Goal: Information Seeking & Learning: Learn about a topic

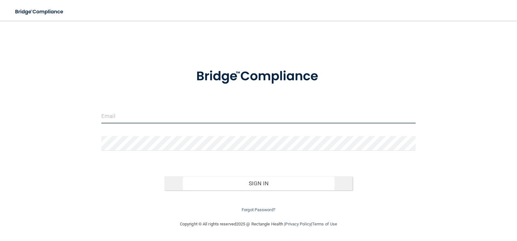
type input "[EMAIL_ADDRESS][DOMAIN_NAME]"
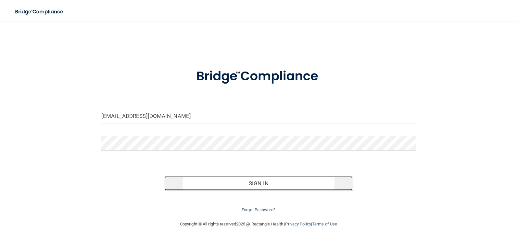
click at [255, 182] on button "Sign In" at bounding box center [258, 184] width 189 height 14
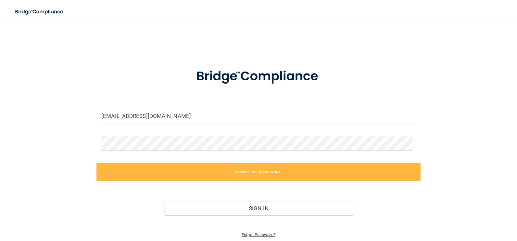
click at [256, 236] on link "Forgot Password?" at bounding box center [258, 235] width 34 height 5
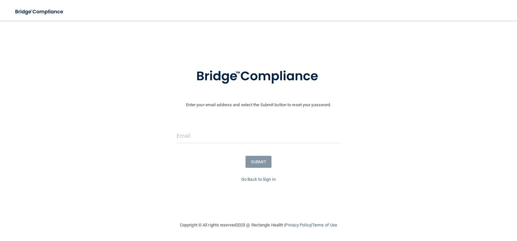
click at [239, 190] on div "Enter your email address and select the Submit button to reset your password. S…" at bounding box center [258, 137] width 510 height 155
click at [200, 135] on input "email" at bounding box center [259, 136] width 164 height 15
type input "[EMAIL_ADDRESS][DOMAIN_NAME]"
click at [258, 167] on button "SUBMIT" at bounding box center [258, 162] width 26 height 12
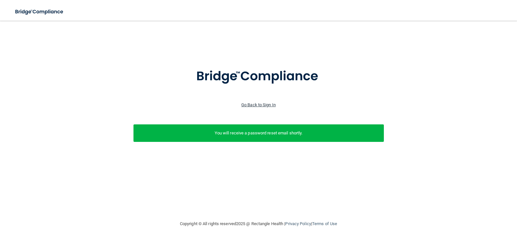
click at [261, 106] on link "Go Back to Sign In" at bounding box center [258, 105] width 34 height 5
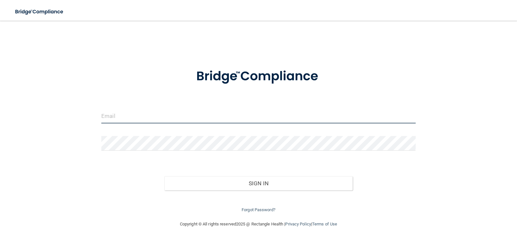
type input "[EMAIL_ADDRESS][DOMAIN_NAME]"
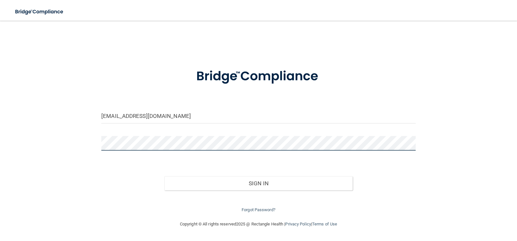
click at [85, 147] on div "teresad@valleyindustrialmed.com Invalid email/password. You don't have permissi…" at bounding box center [258, 120] width 491 height 187
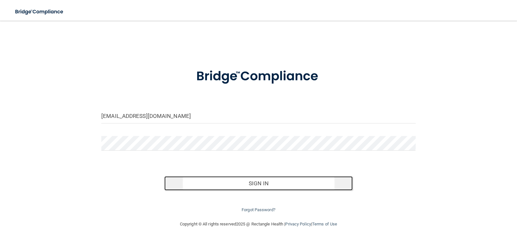
click at [264, 187] on button "Sign In" at bounding box center [258, 184] width 189 height 14
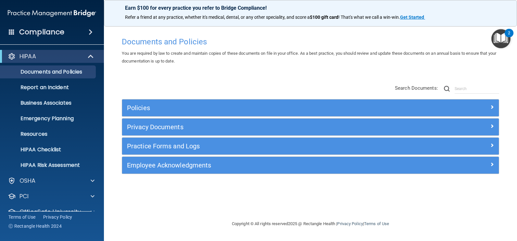
click at [127, 215] on footer "Copyright © All rights reserved 2025 @ Rectangle Health | Privacy Policy | Term…" at bounding box center [310, 224] width 387 height 21
click at [92, 182] on span at bounding box center [93, 181] width 4 height 8
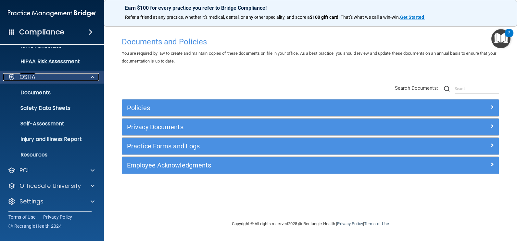
scroll to position [106, 0]
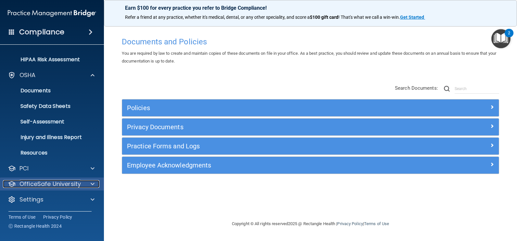
click at [92, 183] on span at bounding box center [93, 184] width 4 height 8
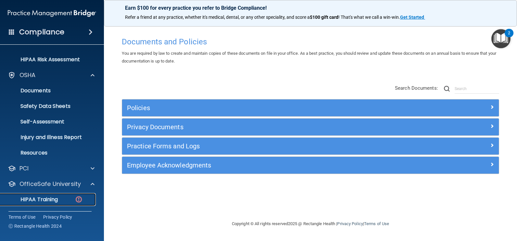
click at [47, 202] on p "HIPAA Training" at bounding box center [31, 200] width 54 height 6
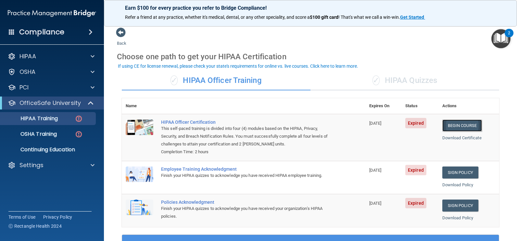
click at [460, 124] on link "Begin Course" at bounding box center [462, 126] width 40 height 12
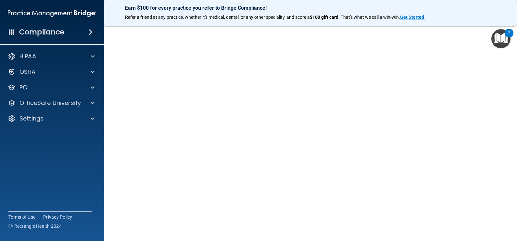
scroll to position [26, 0]
click at [505, 36] on img "Open Resource Center, 2 new notifications" at bounding box center [500, 38] width 19 height 19
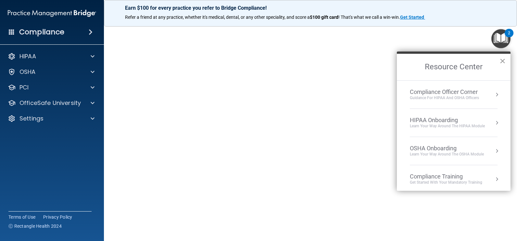
click at [501, 61] on button "×" at bounding box center [502, 61] width 6 height 10
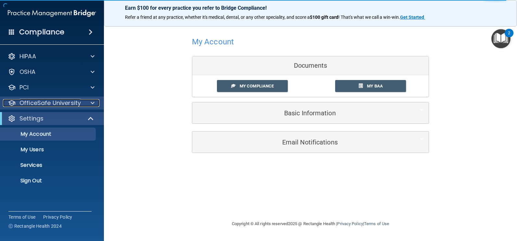
click at [91, 103] on span at bounding box center [93, 103] width 4 height 8
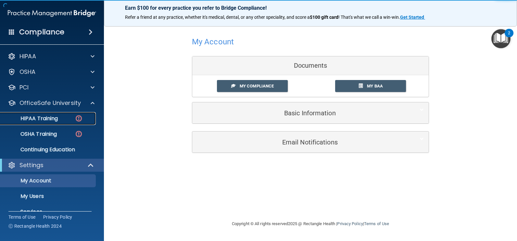
click at [62, 117] on div "HIPAA Training" at bounding box center [48, 119] width 89 height 6
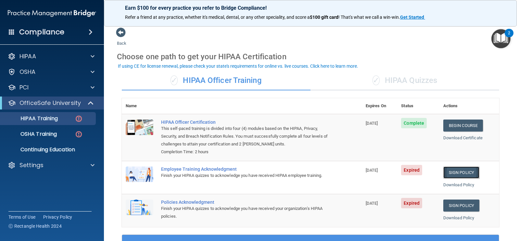
click at [449, 175] on link "Sign Policy" at bounding box center [461, 173] width 36 height 12
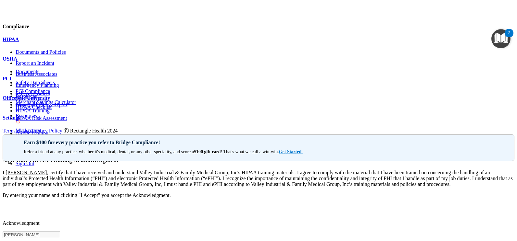
click at [90, 106] on div at bounding box center [259, 106] width 512 height 0
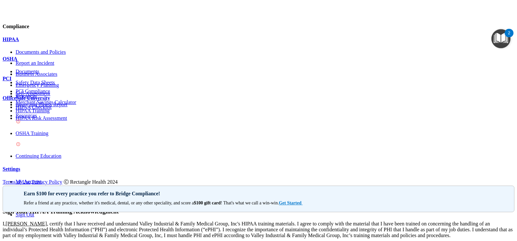
click at [21, 119] on img at bounding box center [18, 121] width 5 height 5
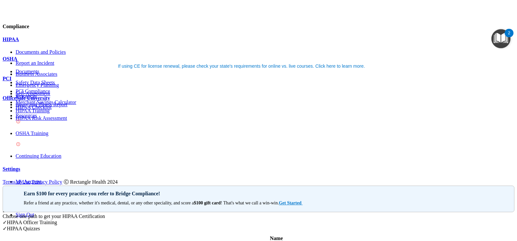
click at [403, 226] on div "✓ HIPAA Quizzes" at bounding box center [259, 229] width 512 height 6
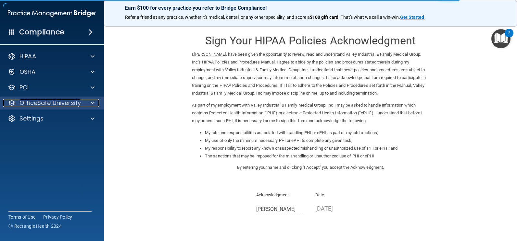
click at [93, 102] on span at bounding box center [93, 103] width 4 height 8
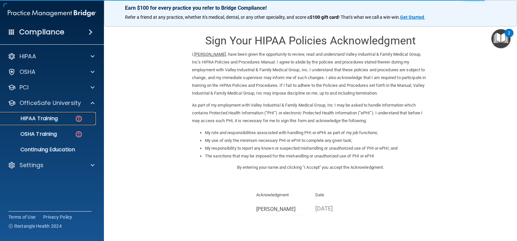
click at [80, 115] on img at bounding box center [79, 119] width 8 height 8
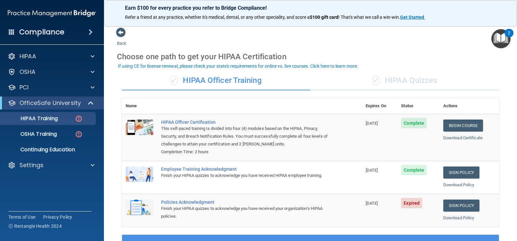
click at [502, 211] on main "Back Choose one path to get your HIPAA Certification ✓ HIPAA Officer Training ✓…" at bounding box center [310, 131] width 413 height 221
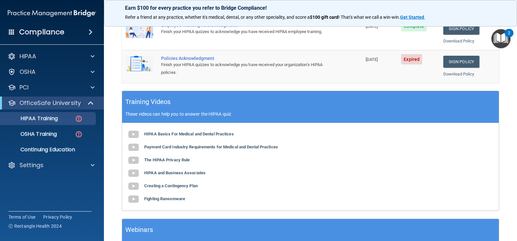
scroll to position [143, 0]
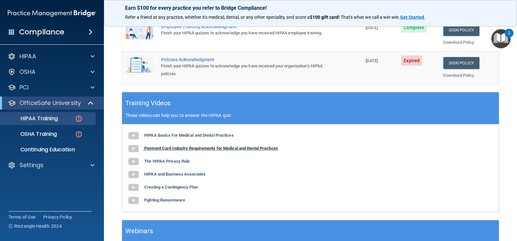
click at [157, 148] on b "Payment Card Industry Requirements for Medical and Dental Practices" at bounding box center [211, 148] width 134 height 5
click at [170, 161] on b "The HIPAA Privacy Rule" at bounding box center [166, 161] width 45 height 5
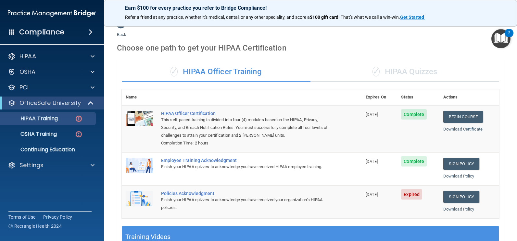
scroll to position [0, 0]
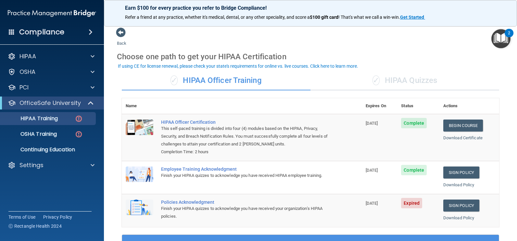
click at [413, 79] on div "✓ HIPAA Quizzes" at bounding box center [404, 80] width 189 height 19
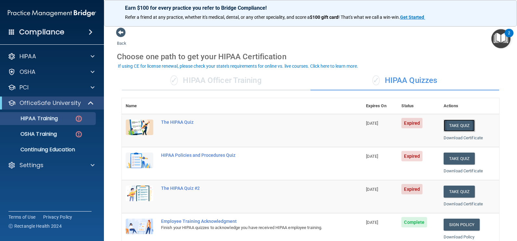
click at [453, 128] on button "Take Quiz" at bounding box center [458, 126] width 31 height 12
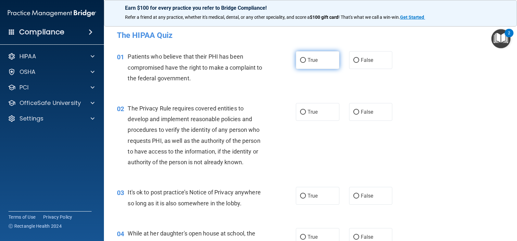
click at [300, 60] on input "True" at bounding box center [303, 60] width 6 height 5
radio input "true"
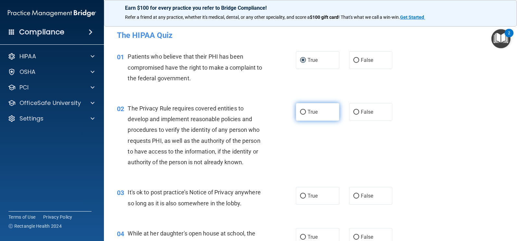
click at [300, 113] on input "True" at bounding box center [303, 112] width 6 height 5
radio input "true"
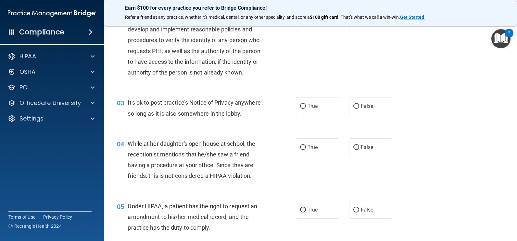
scroll to position [91, 0]
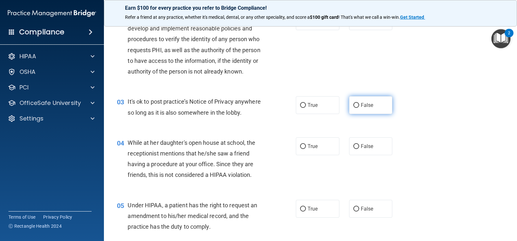
click at [353, 106] on input "False" at bounding box center [356, 105] width 6 height 5
radio input "true"
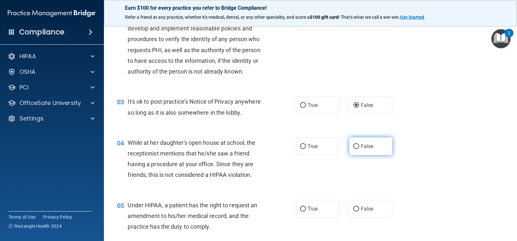
click at [354, 147] on input "False" at bounding box center [356, 146] width 6 height 5
radio input "true"
click at [405, 158] on div "04 While at her daughter's open house at school, the receptionist mentions that…" at bounding box center [310, 161] width 397 height 63
click at [407, 166] on div "04 While at her daughter's open house at school, the receptionist mentions that…" at bounding box center [310, 161] width 397 height 63
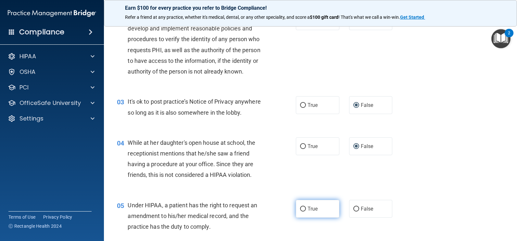
click at [300, 210] on input "True" at bounding box center [303, 209] width 6 height 5
radio input "true"
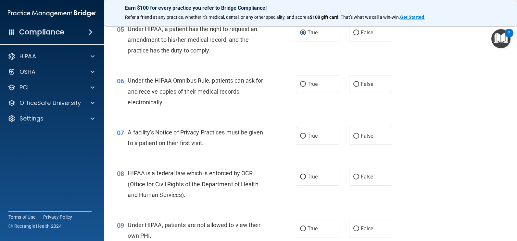
scroll to position [277, 0]
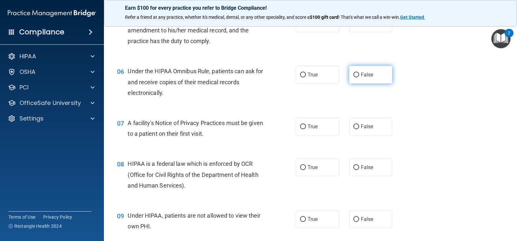
click at [353, 74] on input "False" at bounding box center [356, 75] width 6 height 5
radio input "true"
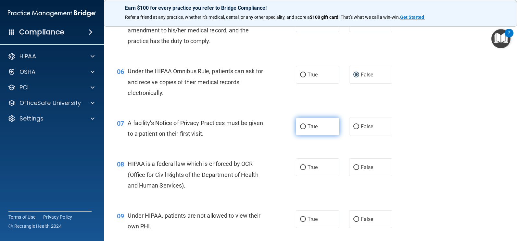
click at [301, 126] on input "True" at bounding box center [303, 127] width 6 height 5
radio input "true"
click at [303, 167] on input "True" at bounding box center [303, 168] width 6 height 5
radio input "true"
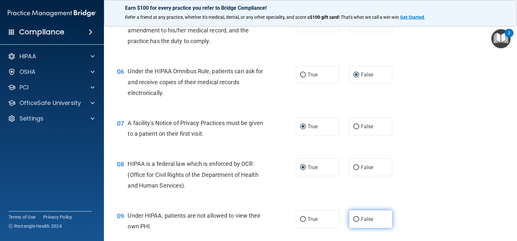
click at [354, 219] on input "False" at bounding box center [356, 219] width 6 height 5
radio input "true"
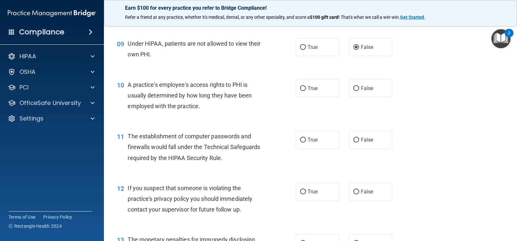
scroll to position [459, 0]
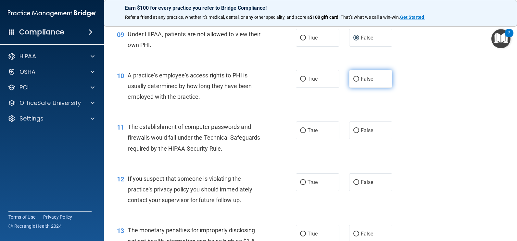
click at [356, 77] on input "False" at bounding box center [356, 79] width 6 height 5
radio input "true"
click at [303, 129] on label "True" at bounding box center [317, 131] width 43 height 18
click at [303, 129] on input "True" at bounding box center [303, 131] width 6 height 5
radio input "true"
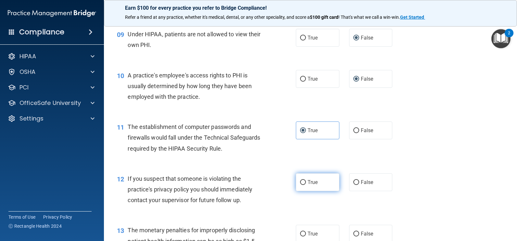
click at [301, 181] on input "True" at bounding box center [303, 182] width 6 height 5
radio input "true"
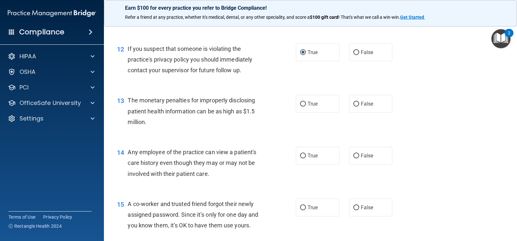
scroll to position [601, 0]
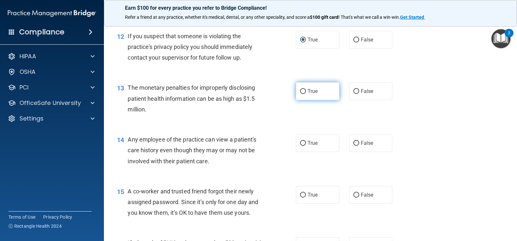
click at [303, 91] on input "True" at bounding box center [303, 91] width 6 height 5
radio input "true"
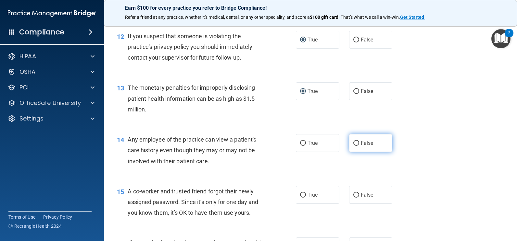
click at [353, 142] on input "False" at bounding box center [356, 143] width 6 height 5
radio input "true"
click at [353, 194] on input "False" at bounding box center [356, 195] width 6 height 5
radio input "true"
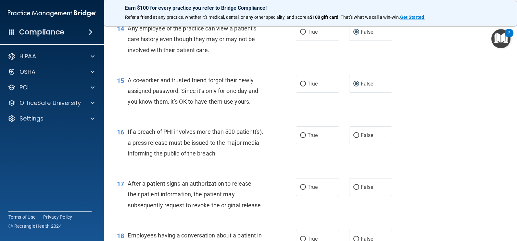
scroll to position [718, 0]
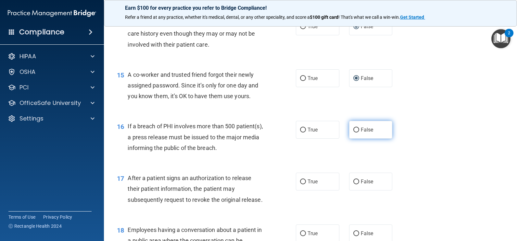
click at [353, 129] on input "False" at bounding box center [356, 130] width 6 height 5
radio input "true"
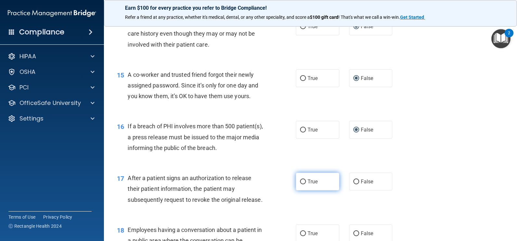
click at [300, 183] on input "True" at bounding box center [303, 182] width 6 height 5
radio input "true"
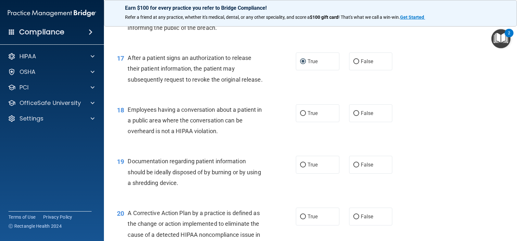
scroll to position [848, 0]
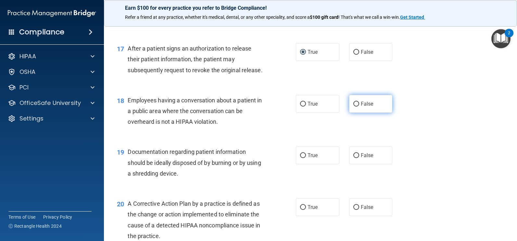
click at [353, 104] on input "False" at bounding box center [356, 104] width 6 height 5
radio input "true"
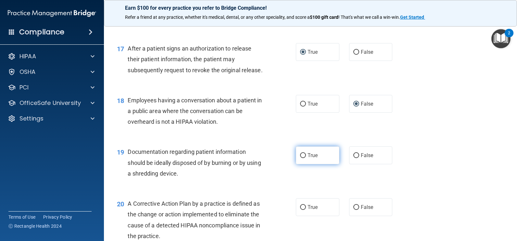
click at [301, 155] on input "True" at bounding box center [303, 156] width 6 height 5
radio input "true"
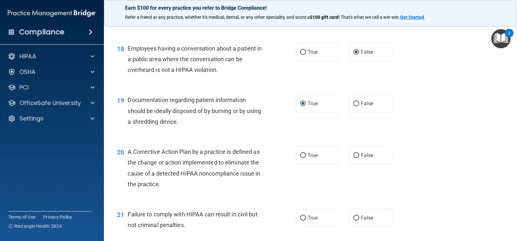
scroll to position [913, 0]
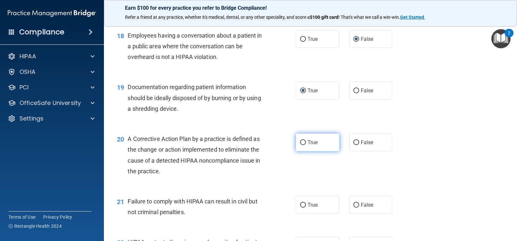
click at [301, 141] on input "True" at bounding box center [303, 143] width 6 height 5
radio input "true"
click at [354, 205] on input "False" at bounding box center [356, 205] width 6 height 5
radio input "true"
click at [429, 189] on div "21 Failure to comply with HIPAA can result in civil but not criminal penalties.…" at bounding box center [310, 208] width 397 height 41
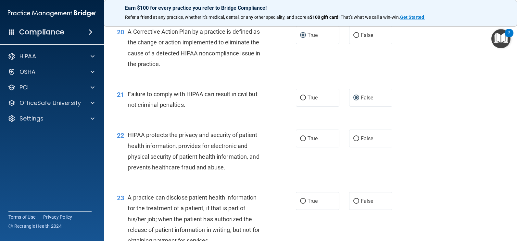
scroll to position [1030, 0]
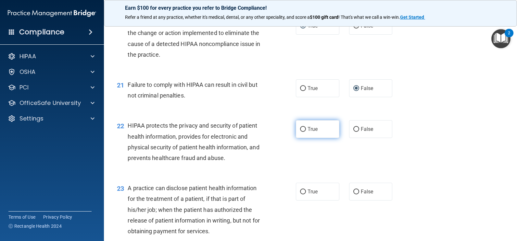
click at [300, 127] on input "True" at bounding box center [303, 129] width 6 height 5
radio input "true"
click at [293, 164] on div "22 HIPAA protects the privacy and security of patient health information, provi…" at bounding box center [206, 143] width 198 height 46
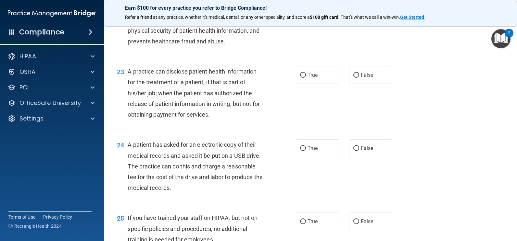
scroll to position [1160, 0]
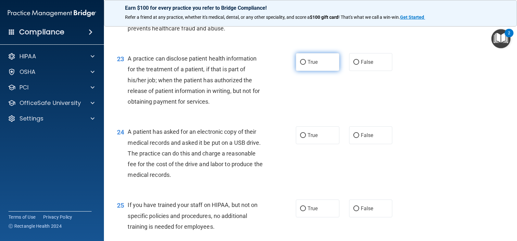
click at [300, 63] on input "True" at bounding box center [303, 62] width 6 height 5
radio input "true"
click at [300, 137] on input "True" at bounding box center [303, 135] width 6 height 5
radio input "true"
click at [277, 170] on div "24 A patient has asked for an electronic copy of their medical records and aske…" at bounding box center [206, 155] width 198 height 57
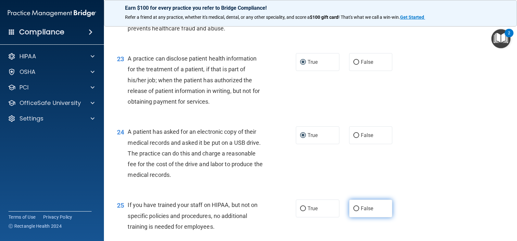
click at [353, 210] on input "False" at bounding box center [356, 209] width 6 height 5
radio input "true"
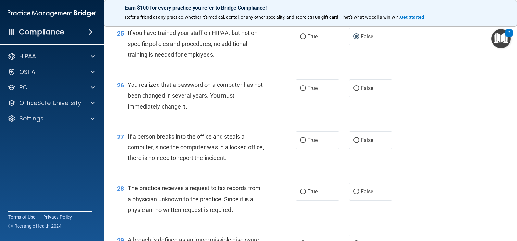
scroll to position [1342, 0]
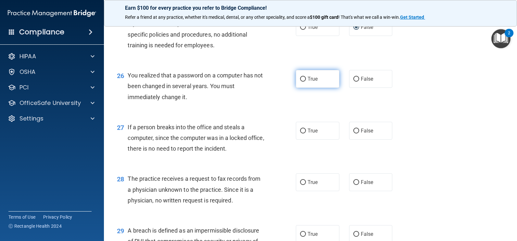
click at [300, 78] on input "True" at bounding box center [303, 79] width 6 height 5
radio input "true"
click at [353, 131] on input "False" at bounding box center [356, 131] width 6 height 5
radio input "true"
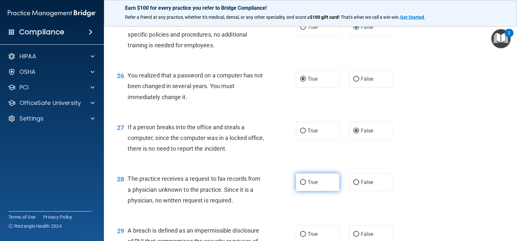
click at [302, 182] on input "True" at bounding box center [303, 182] width 6 height 5
radio input "true"
click at [440, 160] on div "27 If a person breaks into the office and steals a computer, since the computer…" at bounding box center [310, 140] width 397 height 52
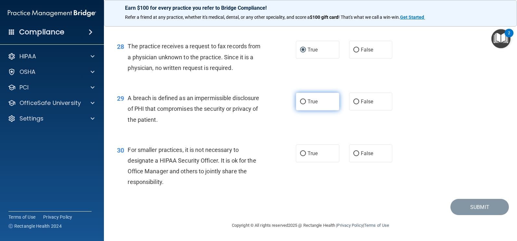
click at [300, 101] on input "True" at bounding box center [303, 102] width 6 height 5
radio input "true"
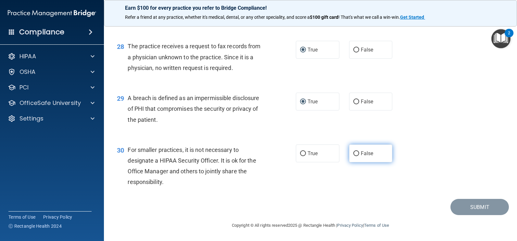
click at [353, 153] on input "False" at bounding box center [356, 154] width 6 height 5
radio input "true"
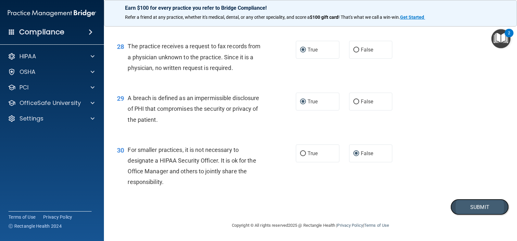
click at [470, 206] on button "Submit" at bounding box center [479, 207] width 58 height 17
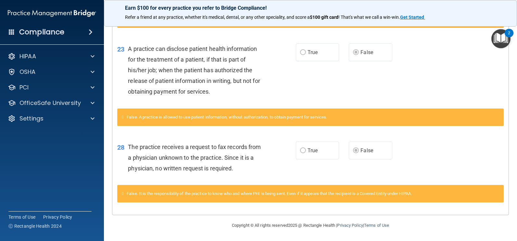
scroll to position [184, 0]
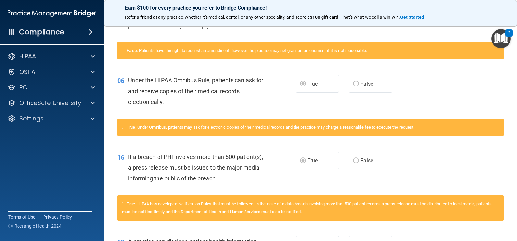
click at [512, 37] on div "2" at bounding box center [508, 33] width 9 height 8
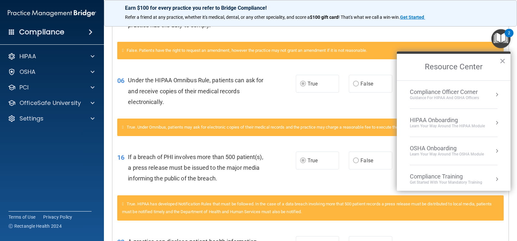
drag, startPoint x: 512, startPoint y: 37, endPoint x: 516, endPoint y: 37, distance: 3.6
click at [516, 37] on body "Compliance HIPAA Documents and Policies Report an Incident Business Associates …" at bounding box center [258, 120] width 517 height 241
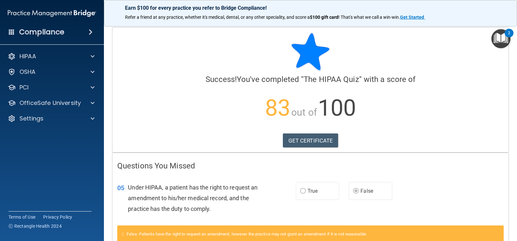
scroll to position [0, 0]
click at [306, 142] on link "GET CERTIFICATE" at bounding box center [311, 141] width 56 height 14
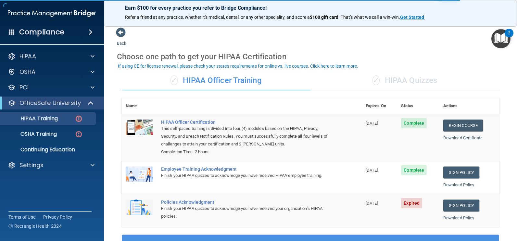
click at [396, 81] on div "✓ HIPAA Quizzes" at bounding box center [404, 80] width 189 height 19
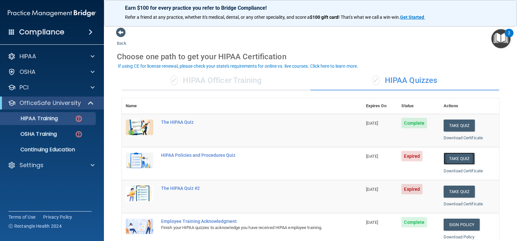
click at [453, 159] on button "Take Quiz" at bounding box center [458, 159] width 31 height 12
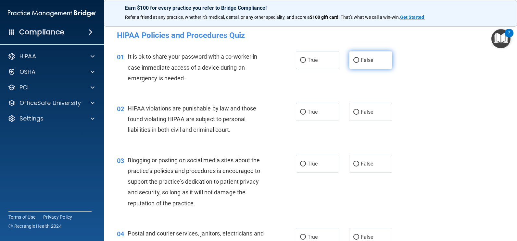
click at [356, 60] on input "False" at bounding box center [356, 60] width 6 height 5
radio input "true"
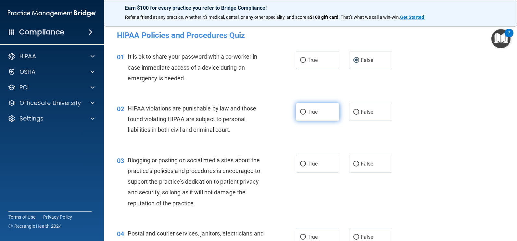
click at [301, 113] on input "True" at bounding box center [303, 112] width 6 height 5
radio input "true"
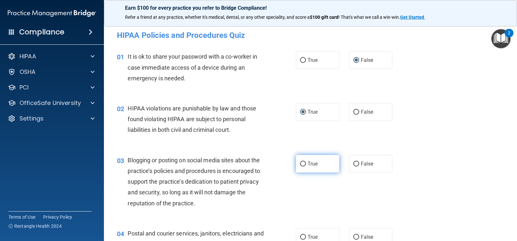
click at [300, 163] on input "True" at bounding box center [303, 164] width 6 height 5
radio input "true"
click at [279, 175] on div "03 Blogging or posting on social media sites about the practice’s policies and …" at bounding box center [206, 183] width 198 height 57
click at [270, 199] on div "03 Blogging or posting on social media sites about the practice’s policies and …" at bounding box center [206, 183] width 198 height 57
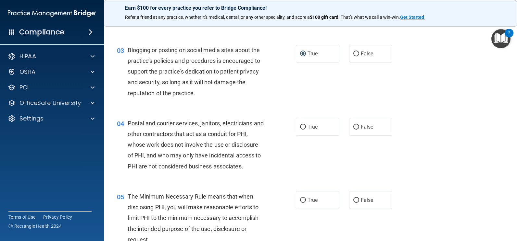
scroll to position [117, 0]
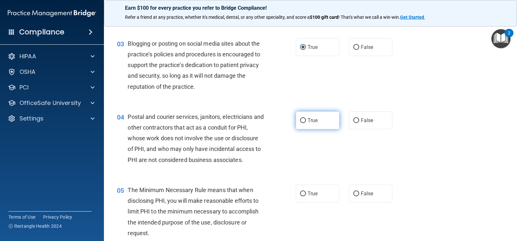
click at [300, 120] on input "True" at bounding box center [303, 120] width 6 height 5
radio input "true"
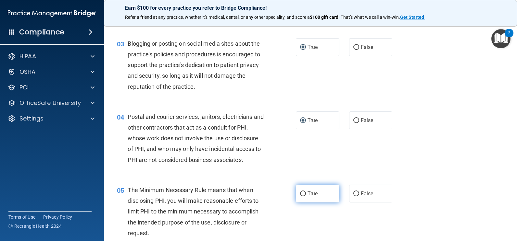
click at [300, 193] on input "True" at bounding box center [303, 194] width 6 height 5
radio input "true"
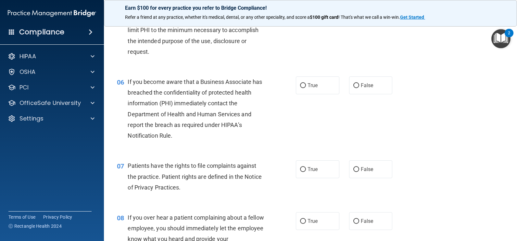
scroll to position [312, 0]
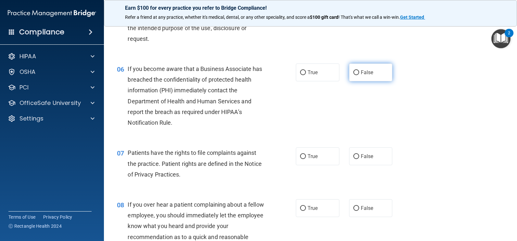
click at [353, 72] on input "False" at bounding box center [356, 72] width 6 height 5
radio input "true"
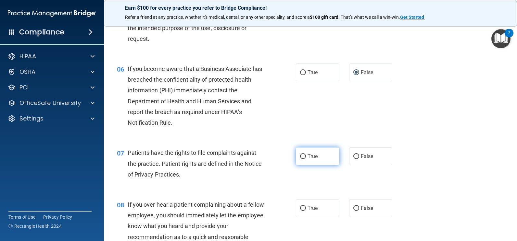
click at [301, 156] on input "True" at bounding box center [303, 157] width 6 height 5
radio input "true"
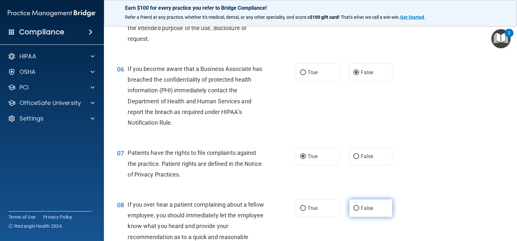
click at [355, 207] on input "False" at bounding box center [356, 208] width 6 height 5
radio input "true"
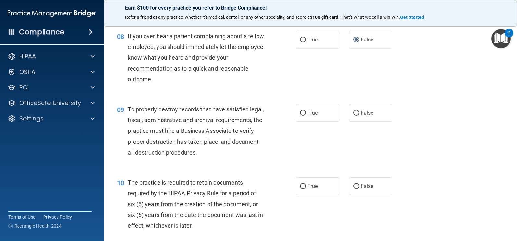
scroll to position [493, 0]
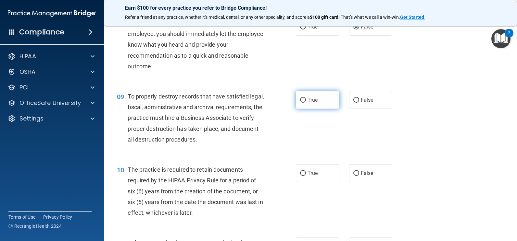
click at [300, 100] on input "True" at bounding box center [303, 100] width 6 height 5
radio input "true"
click at [303, 171] on label "True" at bounding box center [317, 174] width 43 height 18
click at [303, 171] on input "True" at bounding box center [303, 173] width 6 height 5
radio input "true"
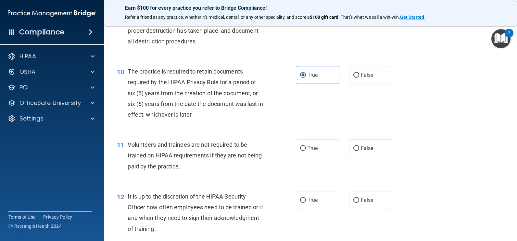
scroll to position [597, 0]
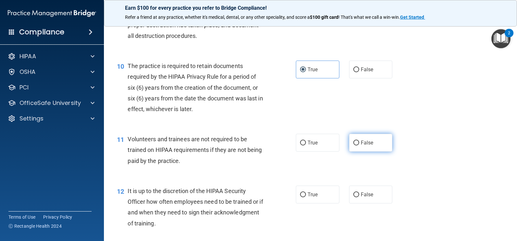
click at [353, 143] on input "False" at bounding box center [356, 143] width 6 height 5
radio input "true"
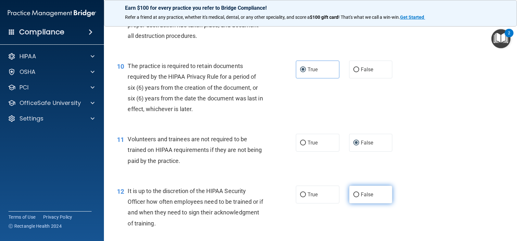
click at [354, 192] on label "False" at bounding box center [370, 195] width 43 height 18
click at [354, 193] on input "False" at bounding box center [356, 195] width 6 height 5
radio input "true"
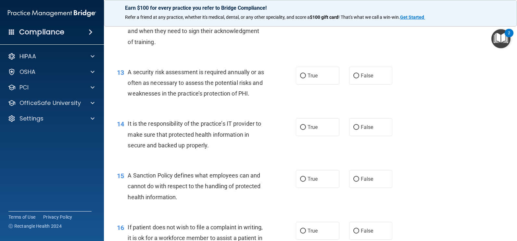
scroll to position [792, 0]
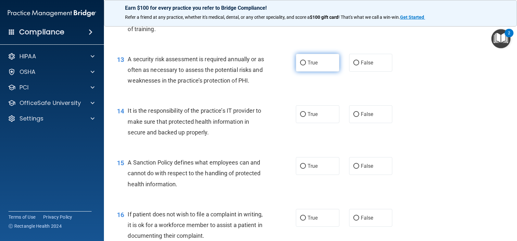
click at [302, 61] on input "True" at bounding box center [303, 63] width 6 height 5
radio input "true"
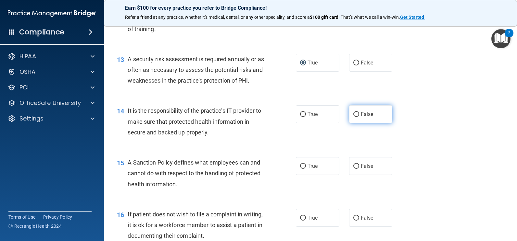
click at [353, 114] on input "False" at bounding box center [356, 114] width 6 height 5
radio input "true"
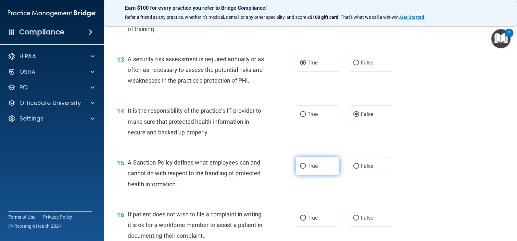
click at [300, 166] on input "True" at bounding box center [303, 166] width 6 height 5
radio input "true"
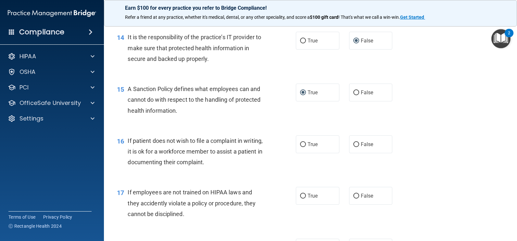
scroll to position [879, 0]
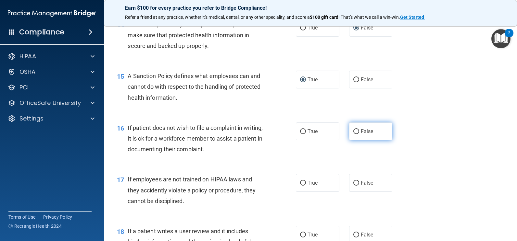
click at [353, 130] on input "False" at bounding box center [356, 132] width 6 height 5
radio input "true"
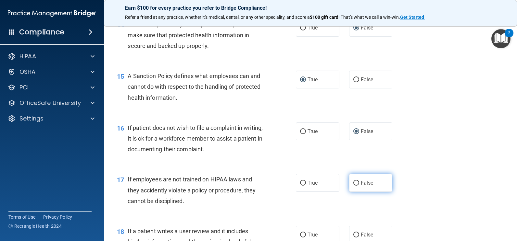
click at [353, 184] on input "False" at bounding box center [356, 183] width 6 height 5
radio input "true"
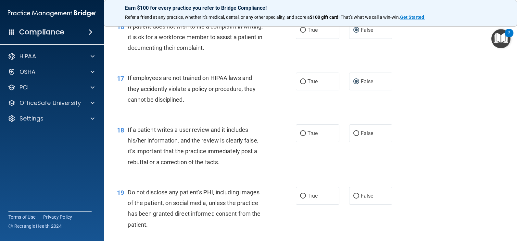
scroll to position [983, 0]
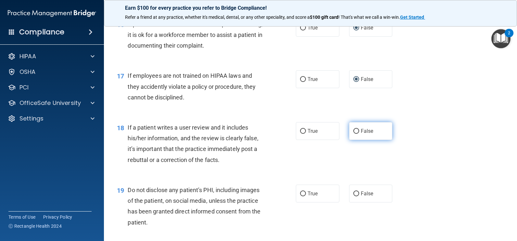
click at [353, 131] on input "False" at bounding box center [356, 131] width 6 height 5
radio input "true"
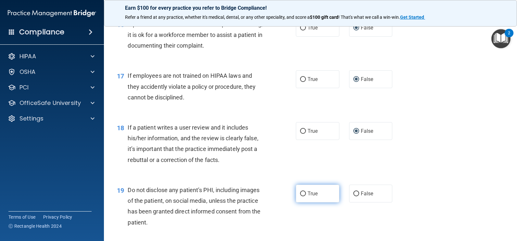
click at [301, 194] on input "True" at bounding box center [303, 194] width 6 height 5
radio input "true"
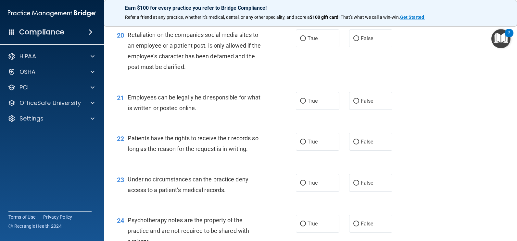
scroll to position [1203, 0]
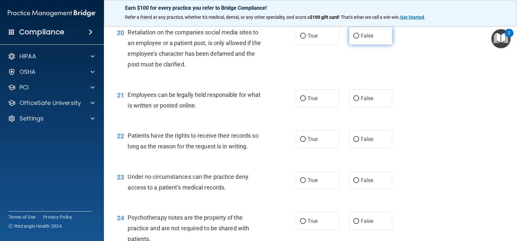
click at [353, 34] on input "False" at bounding box center [356, 36] width 6 height 5
radio input "true"
click at [302, 97] on input "True" at bounding box center [303, 98] width 6 height 5
radio input "true"
click at [301, 139] on input "True" at bounding box center [303, 139] width 6 height 5
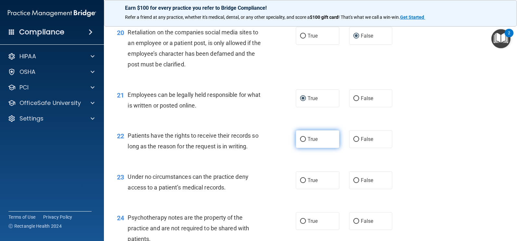
radio input "true"
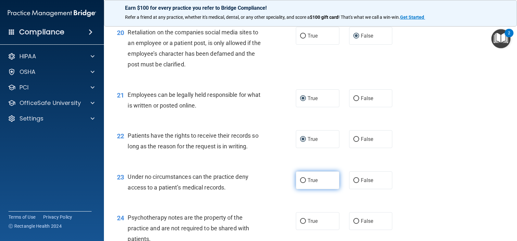
click at [301, 180] on input "True" at bounding box center [303, 181] width 6 height 5
radio input "true"
click at [301, 180] on input "True" at bounding box center [303, 181] width 6 height 5
click at [353, 221] on input "False" at bounding box center [356, 221] width 6 height 5
radio input "true"
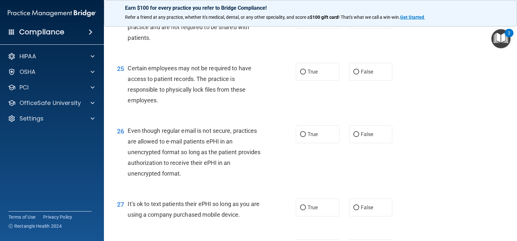
scroll to position [1411, 0]
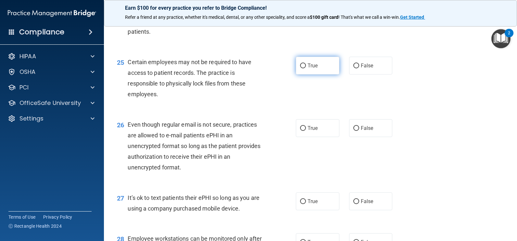
click at [302, 65] on input "True" at bounding box center [303, 66] width 6 height 5
radio input "true"
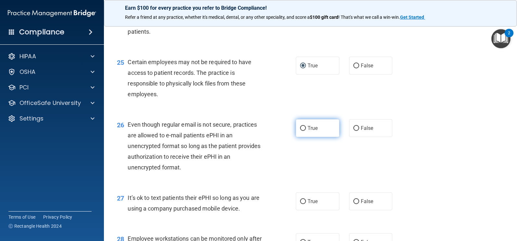
click at [302, 127] on input "True" at bounding box center [303, 128] width 6 height 5
radio input "true"
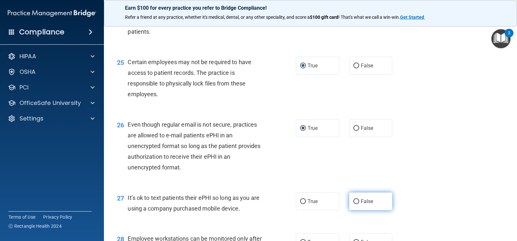
click at [354, 201] on input "False" at bounding box center [356, 202] width 6 height 5
radio input "true"
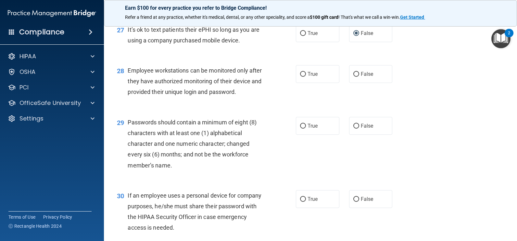
scroll to position [1580, 0]
click at [301, 72] on input "True" at bounding box center [303, 74] width 6 height 5
radio input "true"
click at [353, 126] on input "False" at bounding box center [356, 126] width 6 height 5
radio input "true"
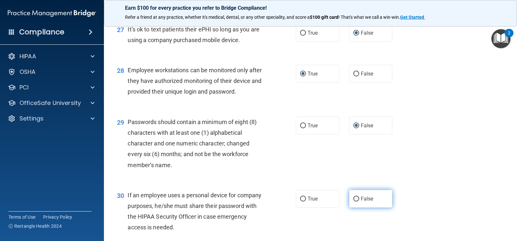
click at [354, 198] on input "False" at bounding box center [356, 199] width 6 height 5
radio input "true"
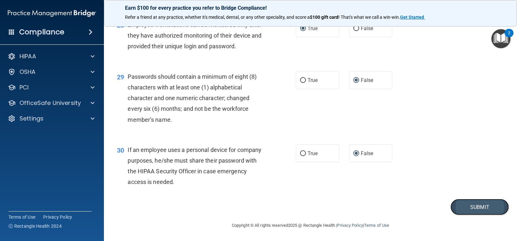
click at [476, 205] on button "Submit" at bounding box center [479, 207] width 58 height 17
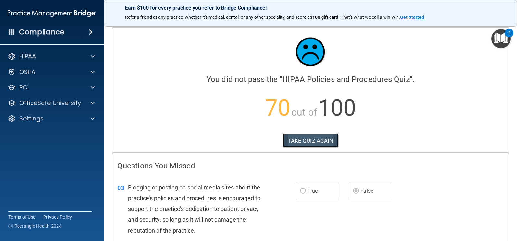
click at [311, 134] on button "TAKE QUIZ AGAIN" at bounding box center [310, 141] width 56 height 14
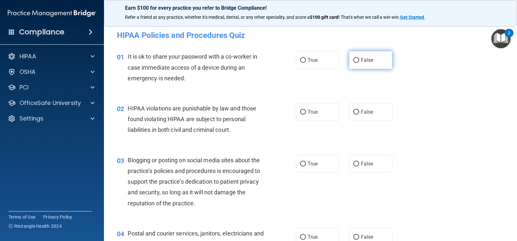
click at [354, 62] on input "False" at bounding box center [356, 60] width 6 height 5
radio input "true"
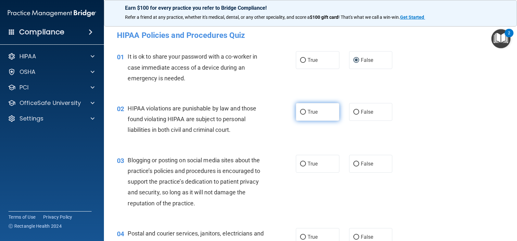
click at [301, 112] on input "True" at bounding box center [303, 112] width 6 height 5
radio input "true"
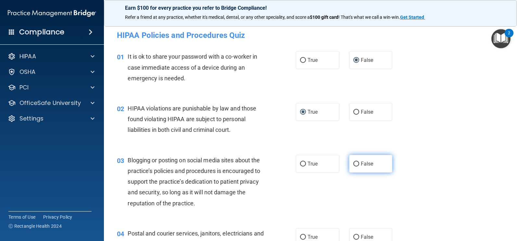
click at [353, 165] on input "False" at bounding box center [356, 164] width 6 height 5
radio input "true"
click at [419, 183] on div "03 Blogging or posting on social media sites about the practice’s policies and …" at bounding box center [310, 183] width 397 height 73
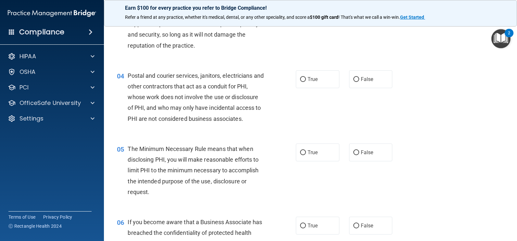
scroll to position [160, 0]
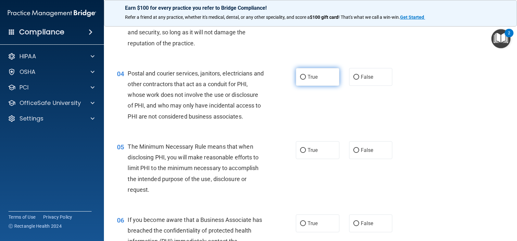
click at [302, 75] on input "True" at bounding box center [303, 77] width 6 height 5
radio input "true"
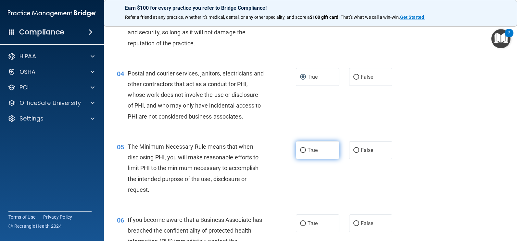
click at [301, 149] on input "True" at bounding box center [303, 150] width 6 height 5
radio input "true"
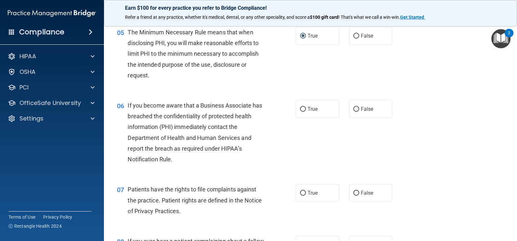
scroll to position [277, 0]
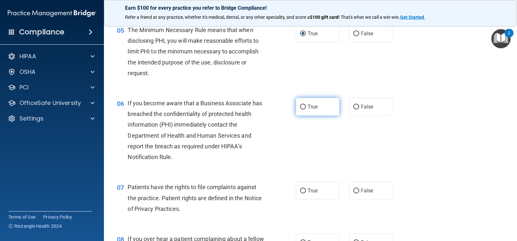
click at [302, 107] on input "True" at bounding box center [303, 107] width 6 height 5
radio input "true"
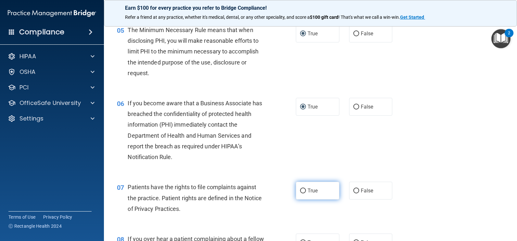
click at [300, 189] on input "True" at bounding box center [303, 191] width 6 height 5
radio input "true"
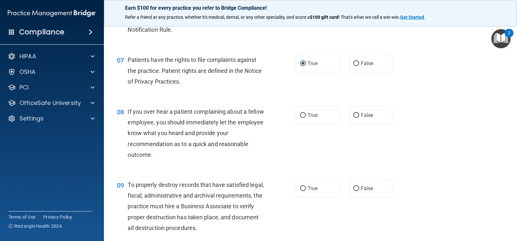
scroll to position [407, 0]
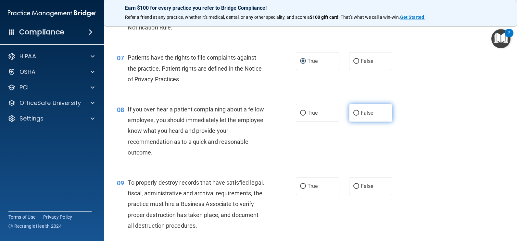
click at [353, 113] on input "False" at bounding box center [356, 113] width 6 height 5
radio input "true"
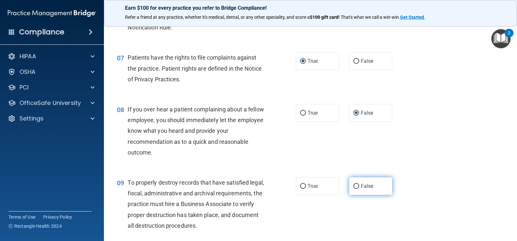
click at [354, 187] on input "False" at bounding box center [356, 186] width 6 height 5
radio input "true"
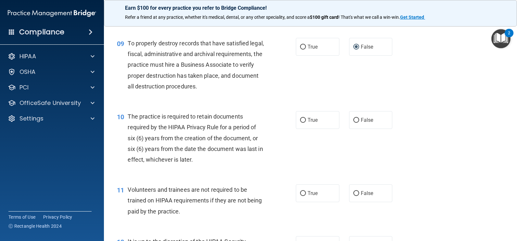
scroll to position [550, 0]
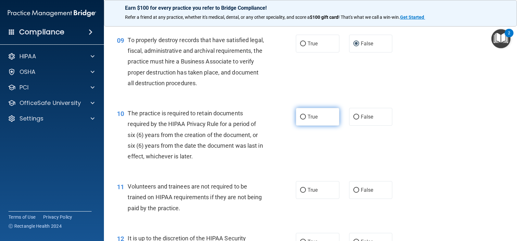
click at [300, 116] on input "True" at bounding box center [303, 117] width 6 height 5
radio input "true"
click at [353, 190] on input "False" at bounding box center [356, 190] width 6 height 5
radio input "true"
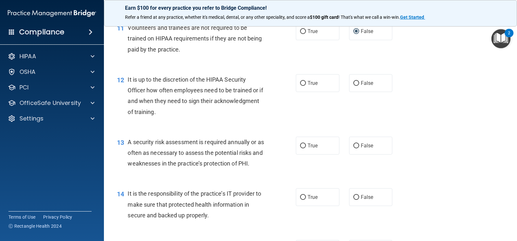
scroll to position [719, 0]
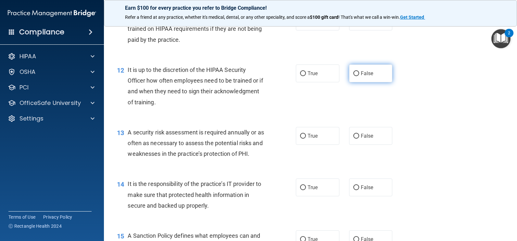
click at [354, 74] on input "False" at bounding box center [356, 73] width 6 height 5
radio input "true"
click at [300, 135] on input "True" at bounding box center [303, 136] width 6 height 5
radio input "true"
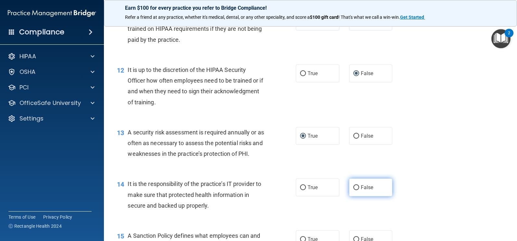
click at [353, 188] on input "False" at bounding box center [356, 188] width 6 height 5
radio input "true"
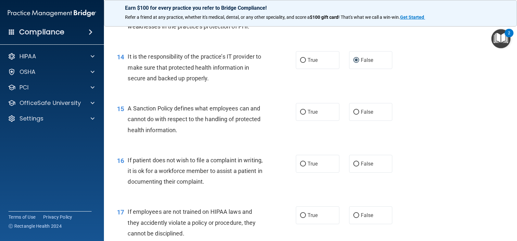
scroll to position [848, 0]
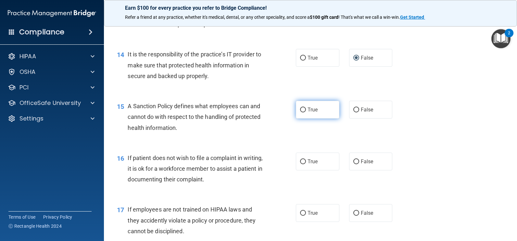
click at [300, 111] on input "True" at bounding box center [303, 110] width 6 height 5
radio input "true"
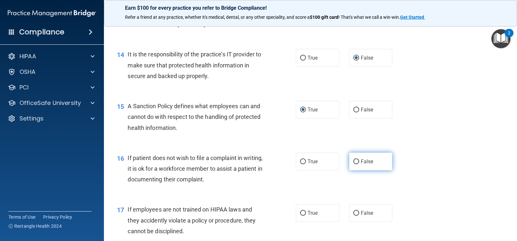
click at [353, 163] on input "False" at bounding box center [356, 162] width 6 height 5
radio input "true"
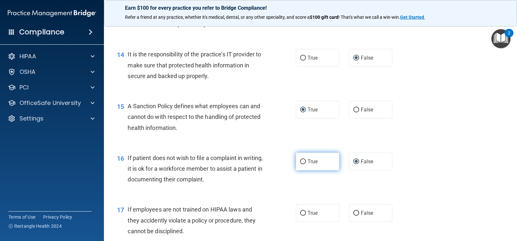
click at [300, 162] on input "True" at bounding box center [303, 162] width 6 height 5
radio input "true"
radio input "false"
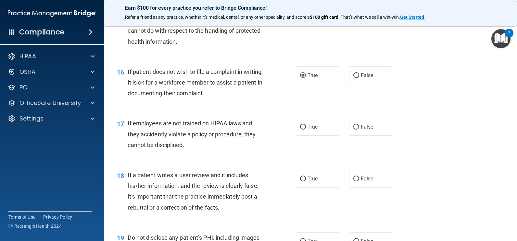
scroll to position [948, 0]
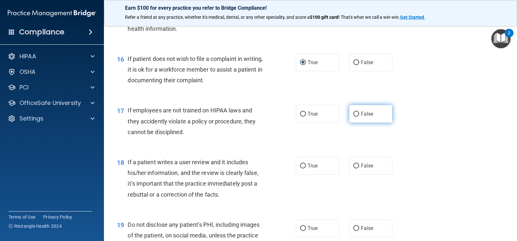
click at [354, 112] on input "False" at bounding box center [356, 114] width 6 height 5
radio input "true"
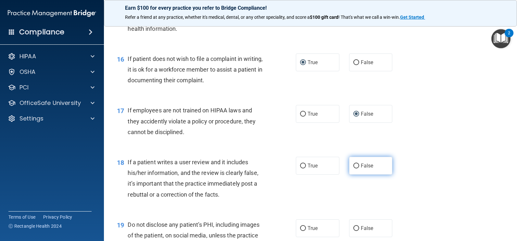
click at [353, 164] on input "False" at bounding box center [356, 166] width 6 height 5
radio input "true"
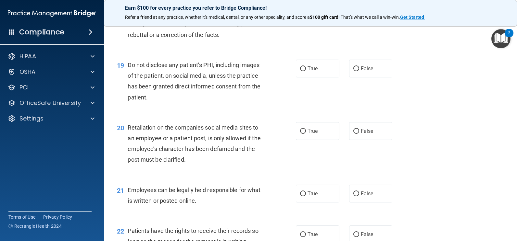
scroll to position [1108, 0]
click at [302, 68] on input "True" at bounding box center [303, 68] width 6 height 5
radio input "true"
click at [353, 132] on input "False" at bounding box center [356, 131] width 6 height 5
radio input "true"
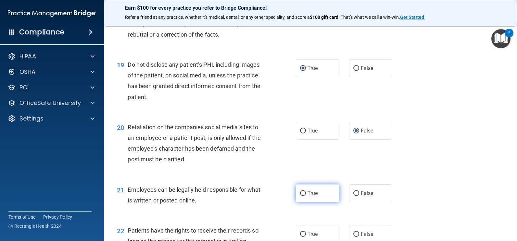
click at [300, 192] on input "True" at bounding box center [303, 194] width 6 height 5
radio input "true"
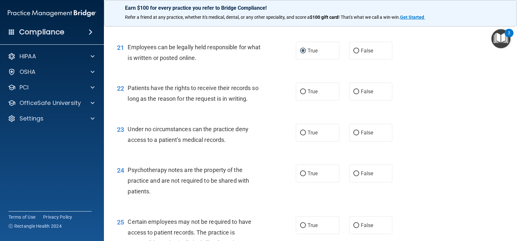
scroll to position [1264, 0]
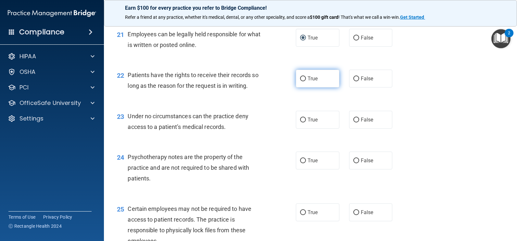
click at [301, 78] on input "True" at bounding box center [303, 79] width 6 height 5
radio input "true"
click at [353, 119] on input "False" at bounding box center [356, 120] width 6 height 5
radio input "true"
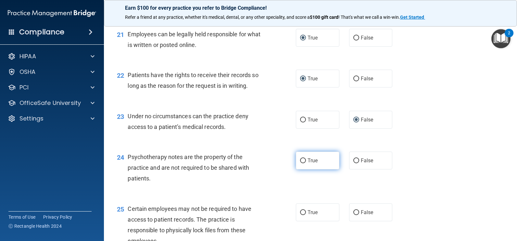
click at [303, 160] on input "True" at bounding box center [303, 161] width 6 height 5
radio input "true"
click at [274, 167] on div "24 Psychotherapy notes are the property of the practice and are not required to…" at bounding box center [206, 170] width 198 height 36
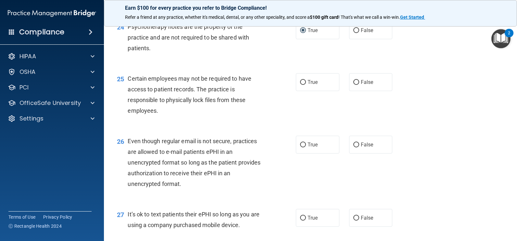
scroll to position [1407, 0]
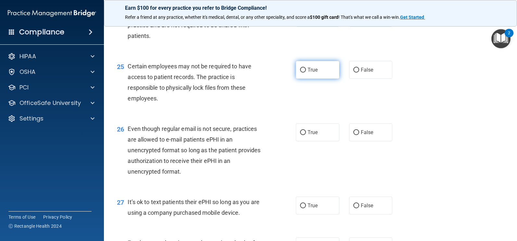
click at [301, 69] on input "True" at bounding box center [303, 70] width 6 height 5
radio input "true"
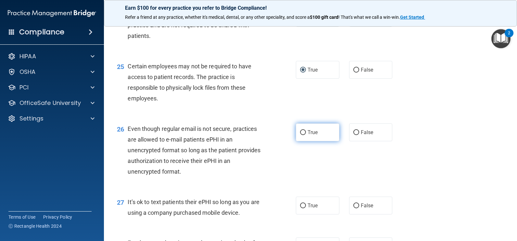
click at [300, 131] on input "True" at bounding box center [303, 132] width 6 height 5
radio input "true"
click at [355, 206] on input "False" at bounding box center [356, 206] width 6 height 5
radio input "true"
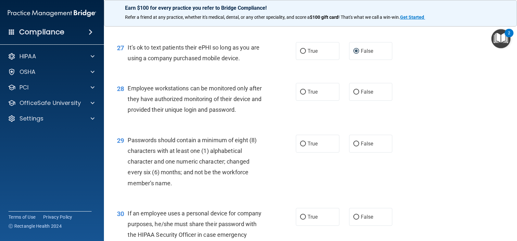
scroll to position [1563, 0]
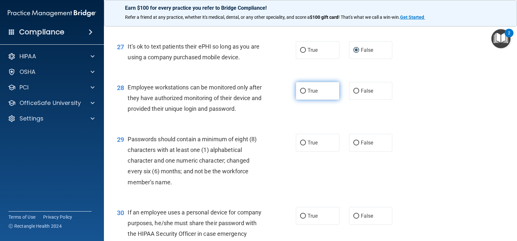
click at [301, 93] on input "True" at bounding box center [303, 91] width 6 height 5
radio input "true"
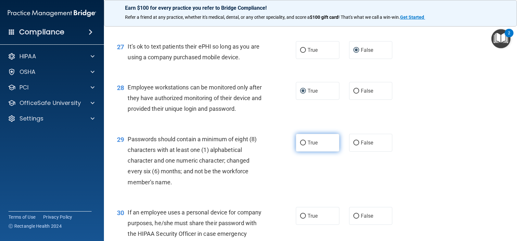
click at [301, 142] on input "True" at bounding box center [303, 143] width 6 height 5
radio input "true"
click at [274, 175] on div "29 Passwords should contain a minimum of eight (8) characters with at least one…" at bounding box center [206, 162] width 198 height 57
click at [472, 181] on div "29 Passwords should contain a minimum of eight (8) characters with at least one…" at bounding box center [310, 162] width 397 height 73
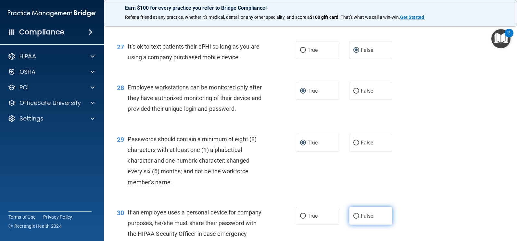
click at [353, 217] on input "False" at bounding box center [356, 216] width 6 height 5
radio input "true"
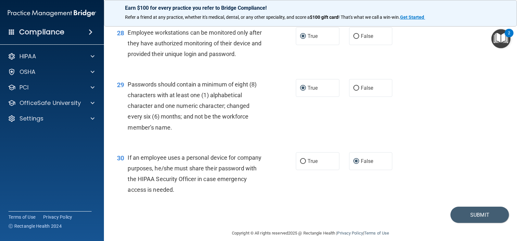
scroll to position [1625, 0]
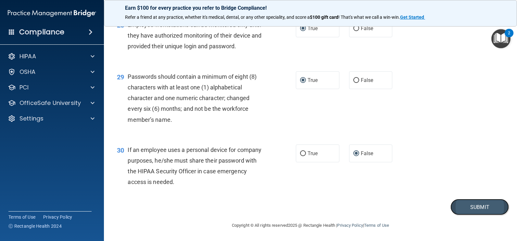
click at [467, 207] on button "Submit" at bounding box center [479, 207] width 58 height 17
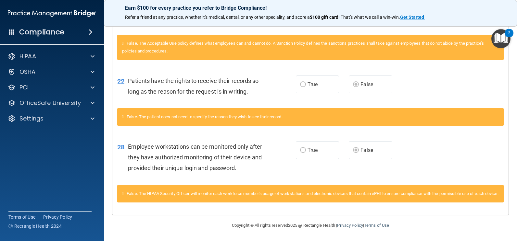
scroll to position [319, 0]
click at [512, 37] on div "2" at bounding box center [508, 33] width 9 height 8
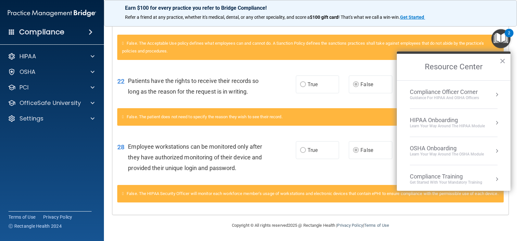
scroll to position [126, 0]
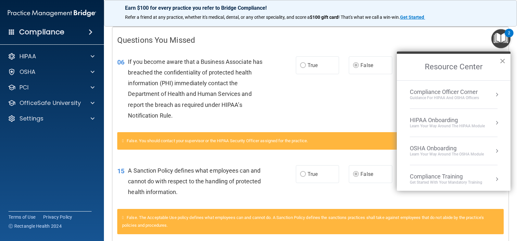
click at [501, 59] on button "×" at bounding box center [502, 61] width 6 height 10
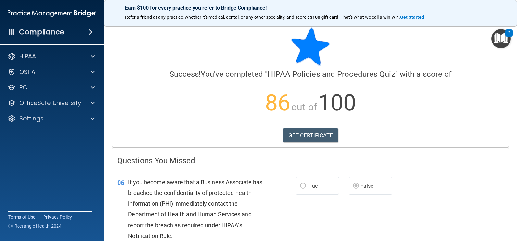
scroll to position [0, 0]
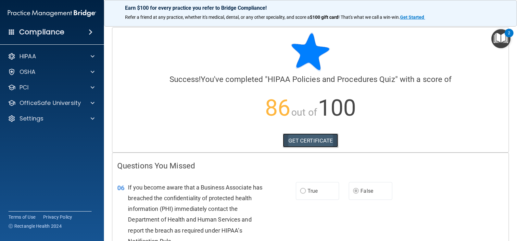
click at [307, 141] on link "GET CERTIFICATE" at bounding box center [311, 141] width 56 height 14
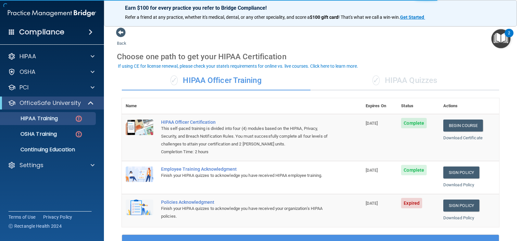
click at [406, 79] on div "✓ HIPAA Quizzes" at bounding box center [404, 80] width 189 height 19
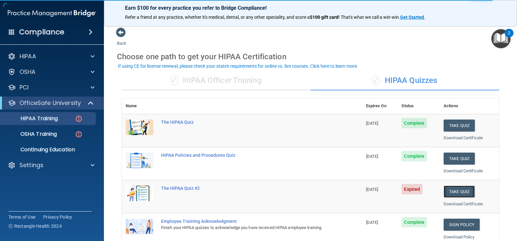
click at [452, 194] on button "Take Quiz" at bounding box center [458, 192] width 31 height 12
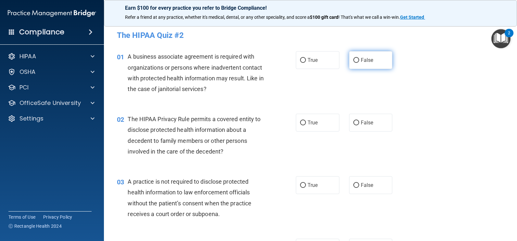
click at [353, 58] on input "False" at bounding box center [356, 60] width 6 height 5
radio input "true"
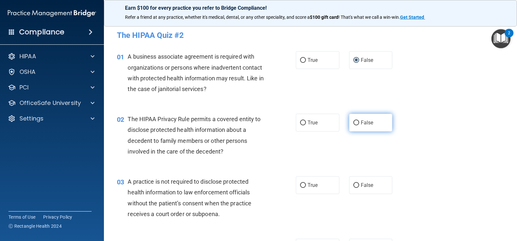
click at [353, 122] on input "False" at bounding box center [356, 123] width 6 height 5
radio input "true"
click at [418, 130] on div "02 The HIPAA Privacy Rule permits a covered entity to disclose protected health…" at bounding box center [310, 137] width 397 height 63
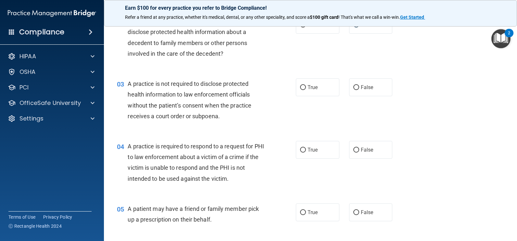
scroll to position [104, 0]
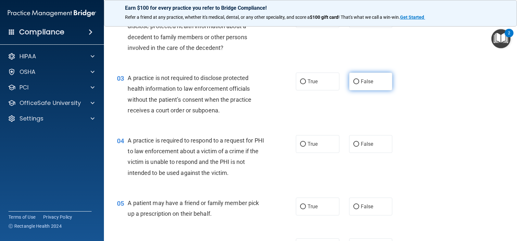
click at [353, 80] on input "False" at bounding box center [356, 82] width 6 height 5
radio input "true"
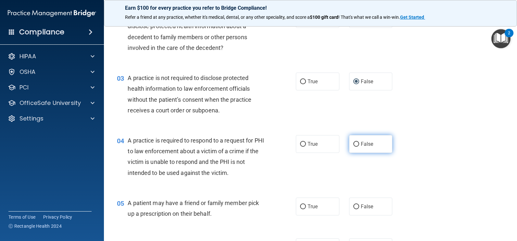
click at [353, 144] on input "False" at bounding box center [356, 144] width 6 height 5
radio input "true"
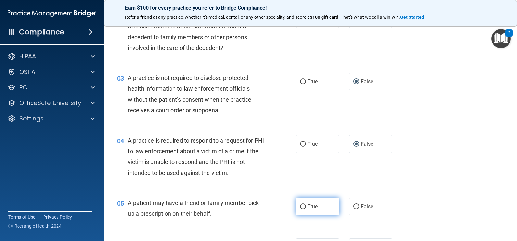
click at [300, 208] on input "True" at bounding box center [303, 207] width 6 height 5
radio input "true"
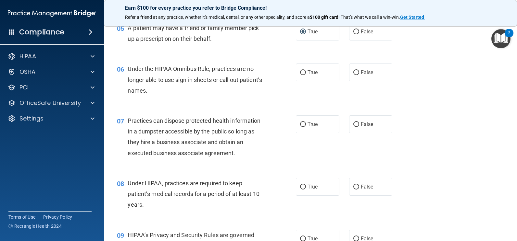
scroll to position [286, 0]
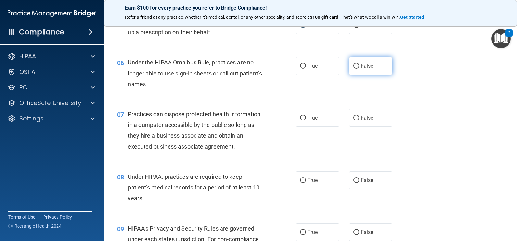
click at [353, 64] on input "False" at bounding box center [356, 66] width 6 height 5
radio input "true"
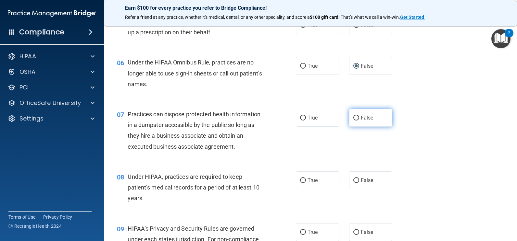
click at [353, 116] on input "False" at bounding box center [356, 118] width 6 height 5
radio input "true"
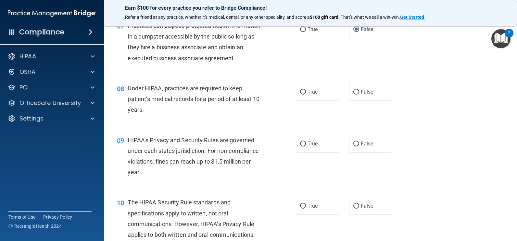
scroll to position [377, 0]
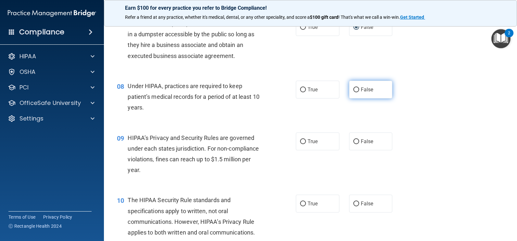
click at [353, 89] on input "False" at bounding box center [356, 90] width 6 height 5
radio input "true"
click at [302, 140] on input "True" at bounding box center [303, 142] width 6 height 5
radio input "true"
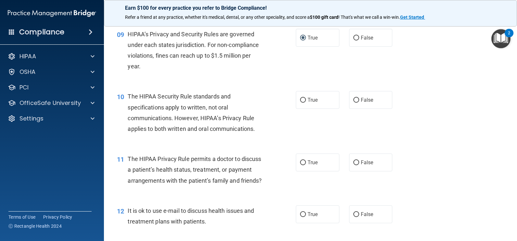
scroll to position [493, 0]
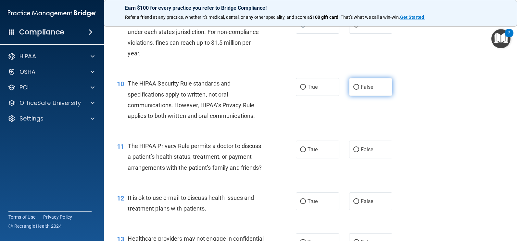
click at [361, 89] on span "False" at bounding box center [367, 87] width 13 height 6
click at [359, 89] on input "False" at bounding box center [356, 87] width 6 height 5
radio input "true"
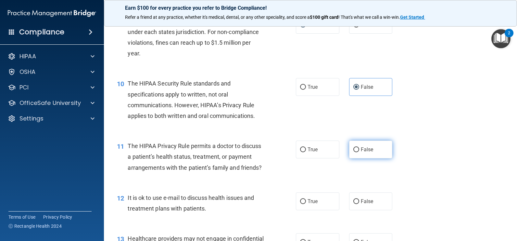
click at [354, 151] on input "False" at bounding box center [356, 150] width 6 height 5
radio input "true"
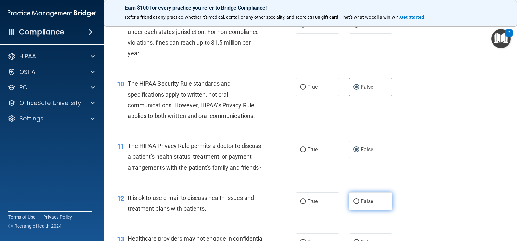
click at [353, 204] on input "False" at bounding box center [356, 202] width 6 height 5
radio input "true"
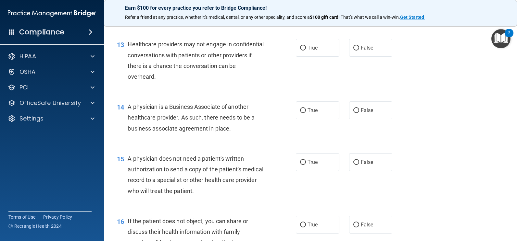
scroll to position [701, 0]
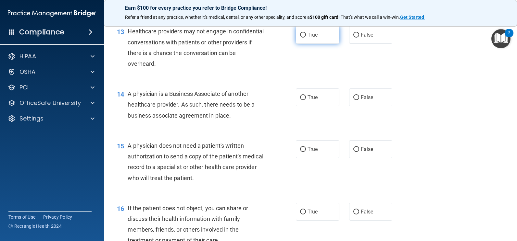
click at [308, 38] on span "True" at bounding box center [312, 35] width 10 height 6
click at [306, 38] on input "True" at bounding box center [303, 35] width 6 height 5
radio input "true"
click at [353, 100] on input "False" at bounding box center [356, 97] width 6 height 5
radio input "true"
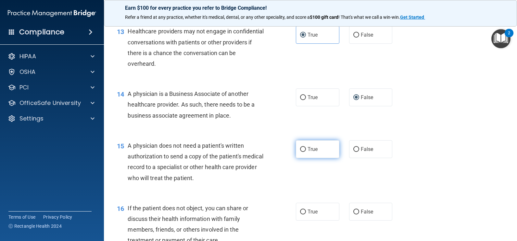
click at [302, 152] on input "True" at bounding box center [303, 149] width 6 height 5
radio input "true"
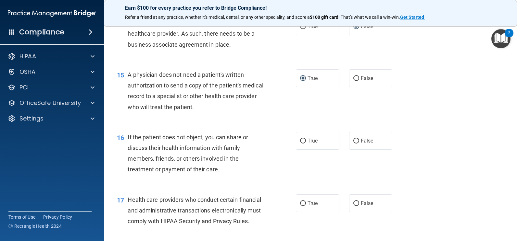
scroll to position [779, 0]
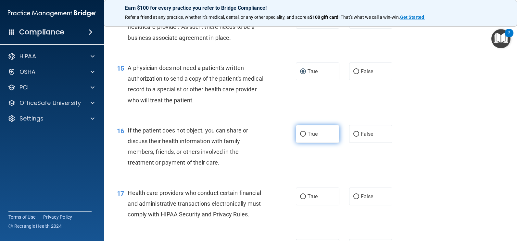
click at [303, 137] on input "True" at bounding box center [303, 134] width 6 height 5
radio input "true"
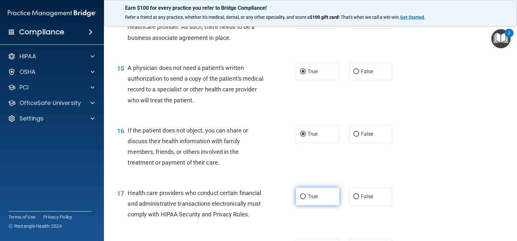
click at [300, 200] on input "True" at bounding box center [303, 197] width 6 height 5
radio input "true"
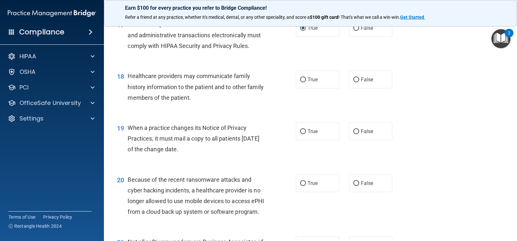
scroll to position [961, 0]
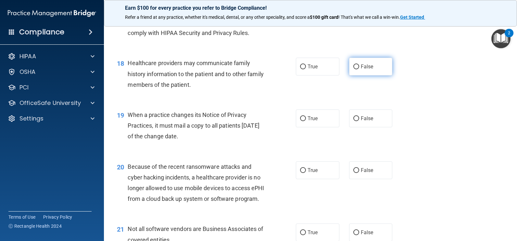
click at [353, 69] on input "False" at bounding box center [356, 67] width 6 height 5
radio input "true"
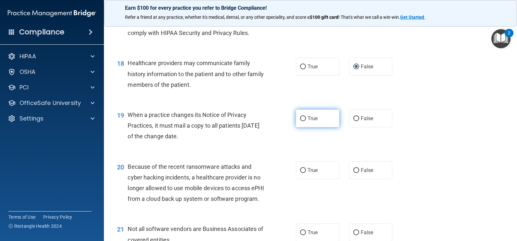
click at [300, 121] on input "True" at bounding box center [303, 119] width 6 height 5
radio input "true"
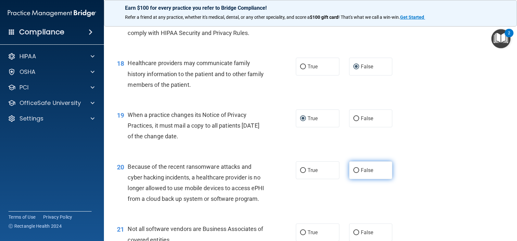
click at [353, 173] on input "False" at bounding box center [356, 170] width 6 height 5
radio input "true"
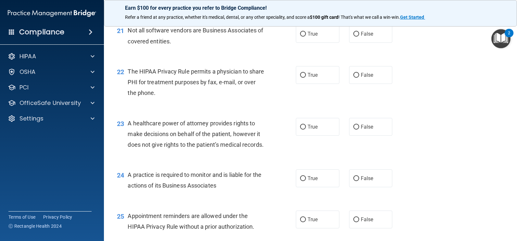
scroll to position [1173, 0]
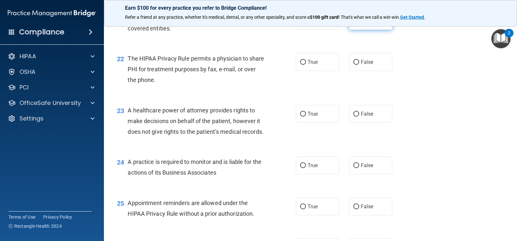
click at [353, 24] on input "False" at bounding box center [356, 21] width 6 height 5
radio input "true"
click at [301, 24] on input "True" at bounding box center [303, 21] width 6 height 5
radio input "true"
radio input "false"
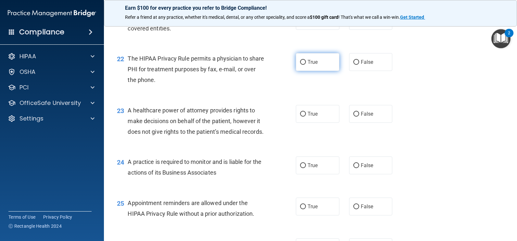
click at [300, 65] on input "True" at bounding box center [303, 62] width 6 height 5
radio input "true"
click at [353, 117] on input "False" at bounding box center [356, 114] width 6 height 5
radio input "true"
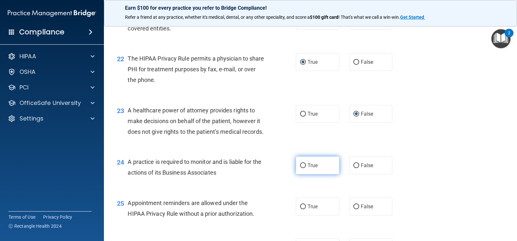
click at [300, 168] on input "True" at bounding box center [303, 166] width 6 height 5
radio input "true"
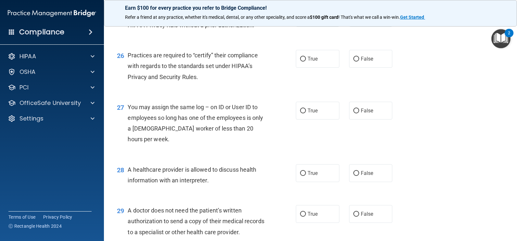
scroll to position [1367, 0]
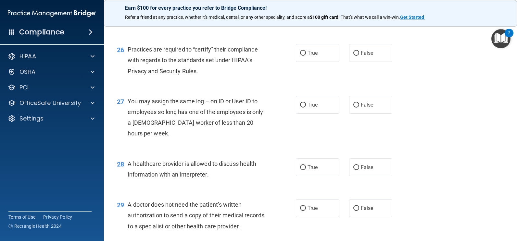
click at [300, 15] on input "True" at bounding box center [303, 12] width 6 height 5
radio input "true"
click at [300, 56] on input "True" at bounding box center [303, 53] width 6 height 5
radio input "true"
click at [353, 108] on input "False" at bounding box center [356, 105] width 6 height 5
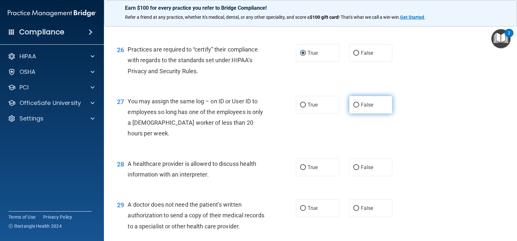
radio input "true"
click at [301, 170] on input "True" at bounding box center [303, 168] width 6 height 5
radio input "true"
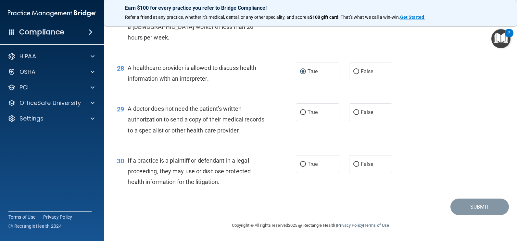
scroll to position [1507, 0]
click at [301, 113] on input "True" at bounding box center [303, 112] width 6 height 5
radio input "true"
click at [353, 165] on input "False" at bounding box center [356, 164] width 6 height 5
radio input "true"
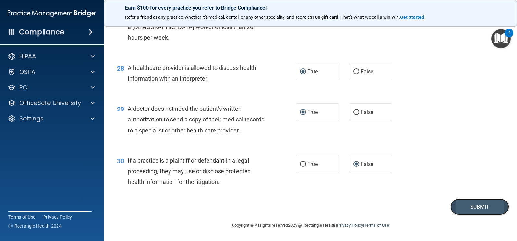
click at [469, 210] on button "Submit" at bounding box center [479, 207] width 58 height 17
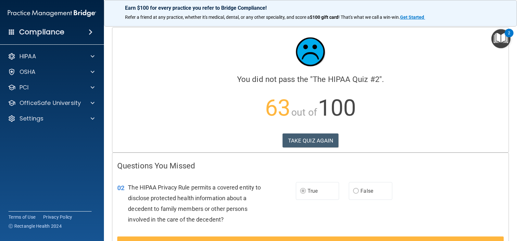
click at [437, 206] on div "02 The HIPAA Privacy Rule permits a covered entity to disclose protected health…" at bounding box center [310, 205] width 396 height 63
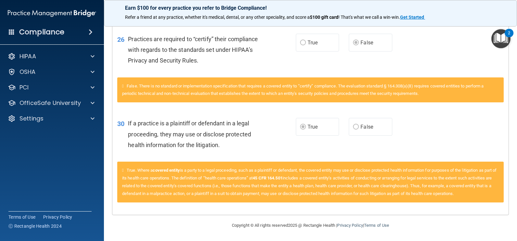
scroll to position [1008, 0]
click at [513, 35] on div "2" at bounding box center [508, 33] width 9 height 8
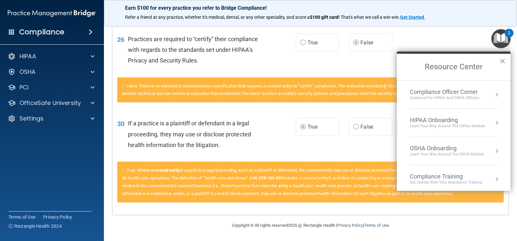
click at [513, 35] on div "2" at bounding box center [508, 33] width 9 height 8
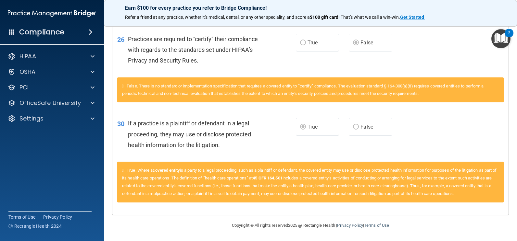
drag, startPoint x: 514, startPoint y: 35, endPoint x: 513, endPoint y: 40, distance: 5.0
click at [513, 40] on body "Compliance HIPAA Documents and Policies Report an Incident Business Associates …" at bounding box center [258, 120] width 517 height 241
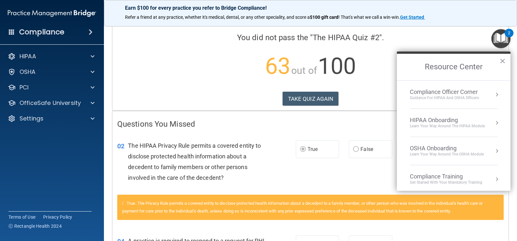
scroll to position [42, 0]
click at [308, 96] on button "TAKE QUIZ AGAIN" at bounding box center [310, 99] width 56 height 14
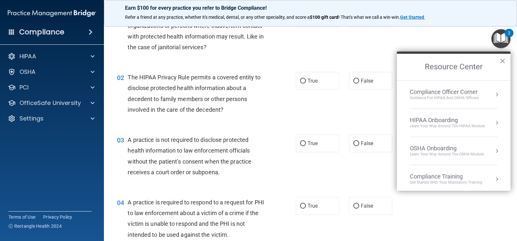
click at [504, 60] on button "×" at bounding box center [502, 61] width 6 height 10
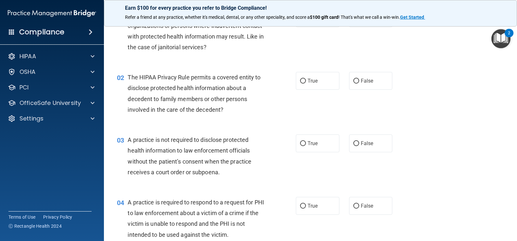
click at [370, 44] on div "01 A business associate agreement is required with organizations or persons whe…" at bounding box center [310, 32] width 397 height 63
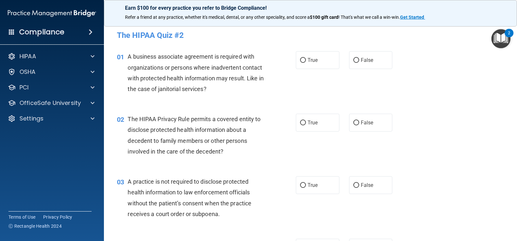
click at [212, 71] on span "A business associate agreement is required with organizations or persons where …" at bounding box center [196, 72] width 136 height 39
click at [354, 60] on input "False" at bounding box center [356, 60] width 6 height 5
radio input "true"
click at [301, 123] on input "True" at bounding box center [303, 123] width 6 height 5
radio input "true"
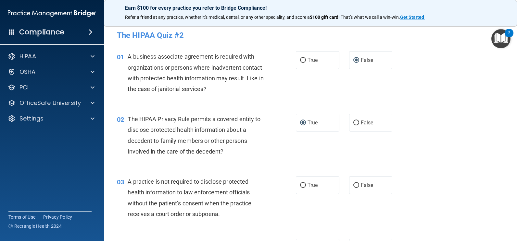
click at [285, 130] on div "02 The HIPAA Privacy Rule permits a covered entity to disclose protected health…" at bounding box center [206, 137] width 198 height 46
click at [266, 183] on div "A practice is not required to disclose protected health information to law enfo…" at bounding box center [199, 198] width 142 height 43
click at [301, 186] on input "True" at bounding box center [303, 185] width 6 height 5
radio input "true"
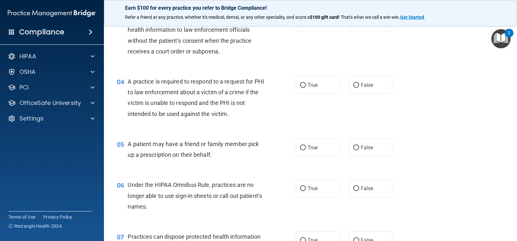
scroll to position [169, 0]
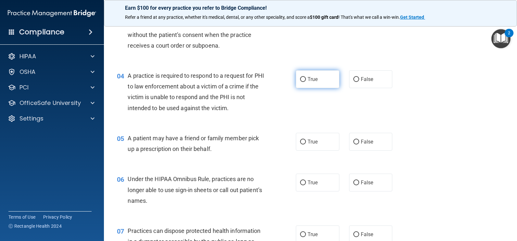
click at [302, 79] on input "True" at bounding box center [303, 79] width 6 height 5
radio input "true"
click at [302, 79] on input "True" at bounding box center [303, 79] width 6 height 5
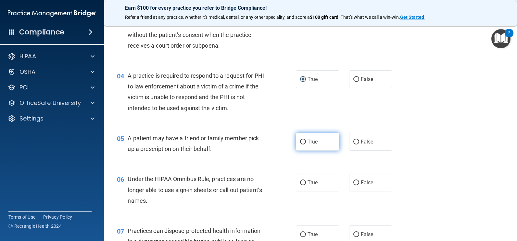
click at [301, 141] on input "True" at bounding box center [303, 142] width 6 height 5
radio input "true"
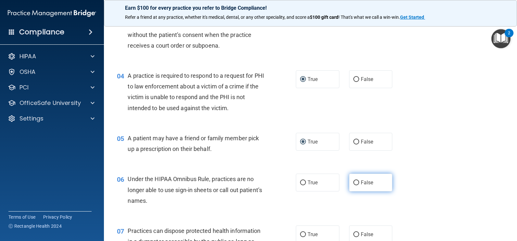
click at [353, 182] on input "False" at bounding box center [356, 183] width 6 height 5
radio input "true"
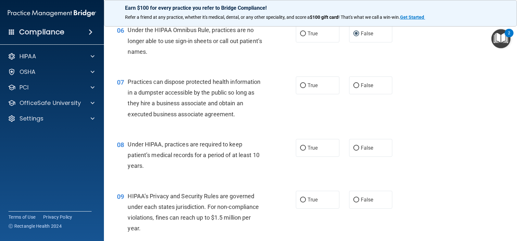
scroll to position [325, 0]
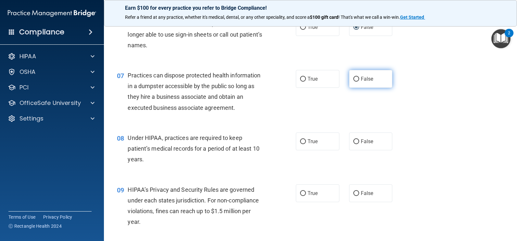
click at [353, 79] on input "False" at bounding box center [356, 79] width 6 height 5
radio input "true"
click at [353, 142] on input "False" at bounding box center [356, 142] width 6 height 5
radio input "true"
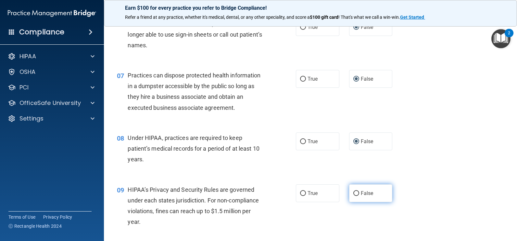
click at [353, 193] on input "False" at bounding box center [356, 194] width 6 height 5
radio input "true"
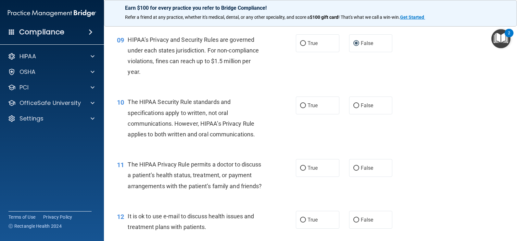
scroll to position [480, 0]
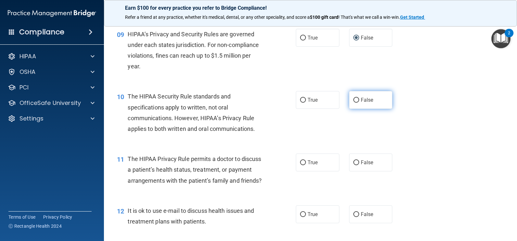
click at [365, 101] on span "False" at bounding box center [367, 100] width 13 height 6
click at [359, 101] on input "False" at bounding box center [356, 100] width 6 height 5
radio input "true"
click at [304, 162] on label "True" at bounding box center [317, 163] width 43 height 18
click at [304, 162] on input "True" at bounding box center [303, 163] width 6 height 5
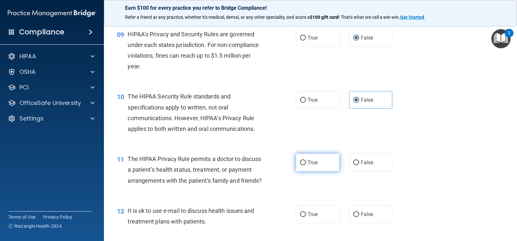
radio input "true"
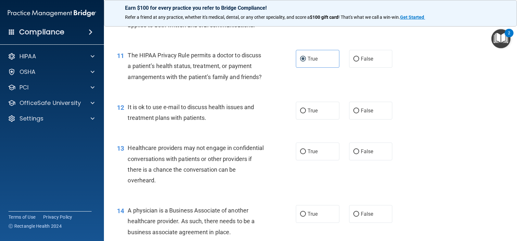
scroll to position [597, 0]
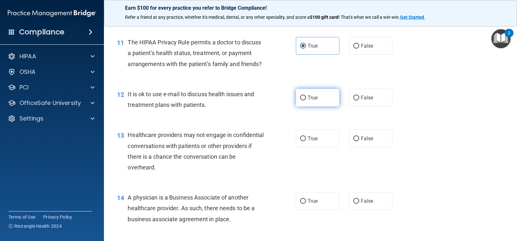
click at [309, 101] on span "True" at bounding box center [312, 98] width 10 height 6
click at [306, 101] on input "True" at bounding box center [303, 98] width 6 height 5
radio input "true"
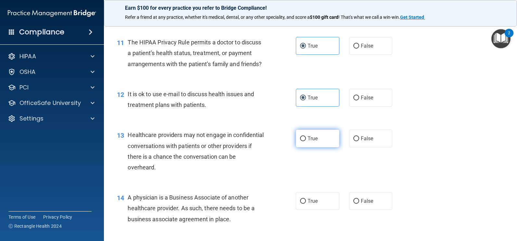
click at [303, 142] on input "True" at bounding box center [303, 139] width 6 height 5
radio input "true"
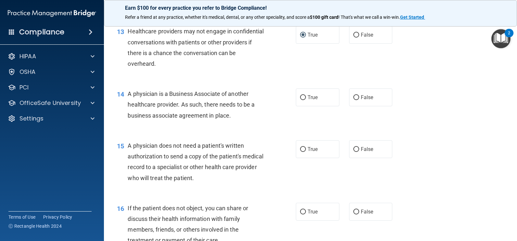
scroll to position [714, 0]
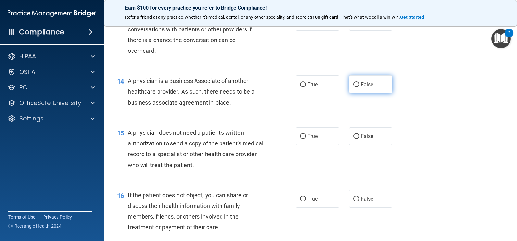
click at [353, 87] on input "False" at bounding box center [356, 84] width 6 height 5
radio input "true"
click at [303, 139] on input "True" at bounding box center [303, 136] width 6 height 5
radio input "true"
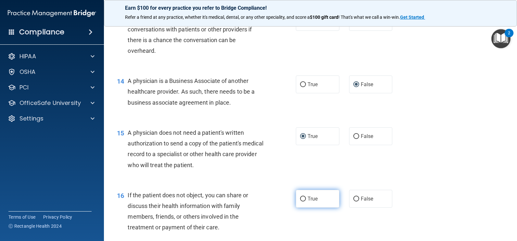
click at [301, 202] on input "True" at bounding box center [303, 199] width 6 height 5
radio input "true"
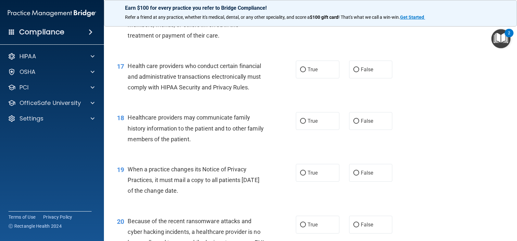
scroll to position [909, 0]
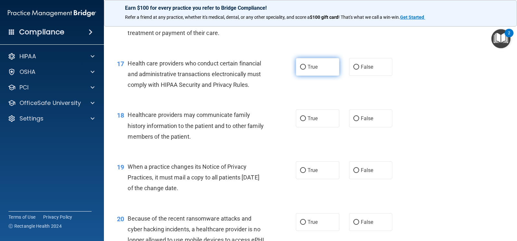
click at [300, 70] on input "True" at bounding box center [303, 67] width 6 height 5
radio input "true"
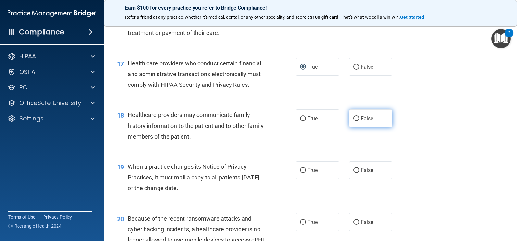
click at [353, 121] on input "False" at bounding box center [356, 119] width 6 height 5
radio input "true"
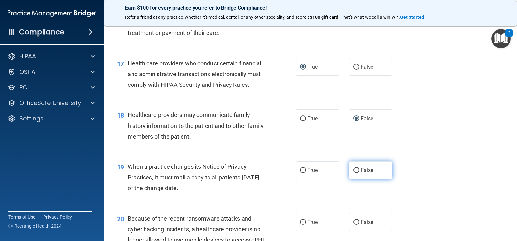
click at [353, 173] on input "False" at bounding box center [356, 170] width 6 height 5
radio input "true"
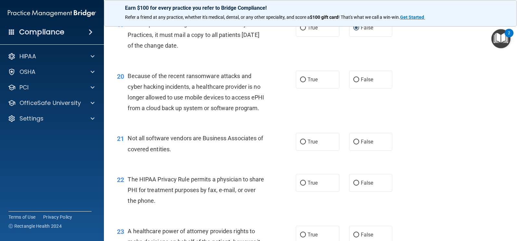
scroll to position [1065, 0]
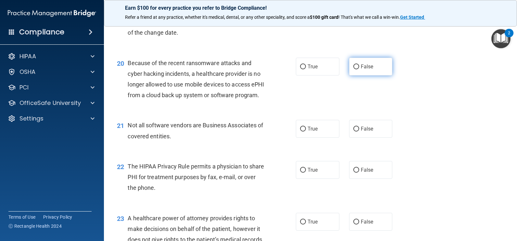
click at [353, 69] on input "False" at bounding box center [356, 67] width 6 height 5
radio input "true"
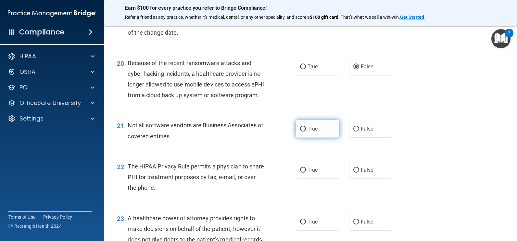
click at [301, 132] on input "True" at bounding box center [303, 129] width 6 height 5
radio input "true"
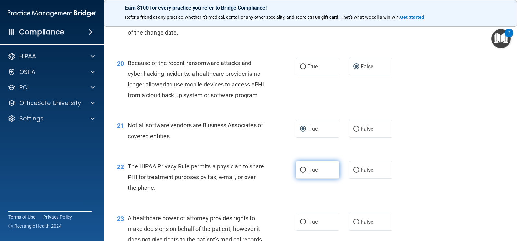
click at [300, 173] on input "True" at bounding box center [303, 170] width 6 height 5
radio input "true"
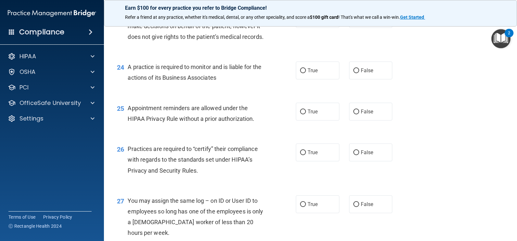
scroll to position [1268, 0]
click at [353, 21] on input "False" at bounding box center [356, 19] width 6 height 5
radio input "true"
click at [353, 73] on input "False" at bounding box center [356, 70] width 6 height 5
radio input "true"
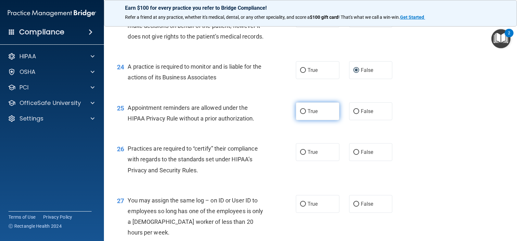
click at [301, 114] on input "True" at bounding box center [303, 111] width 6 height 5
radio input "true"
click at [303, 161] on label "True" at bounding box center [317, 152] width 43 height 18
click at [303, 155] on input "True" at bounding box center [303, 152] width 6 height 5
radio input "true"
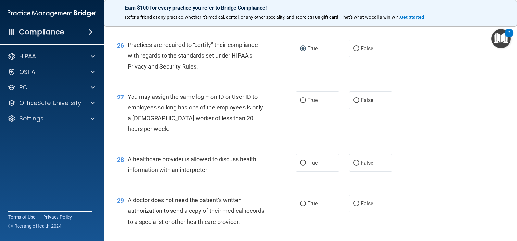
scroll to position [1385, 0]
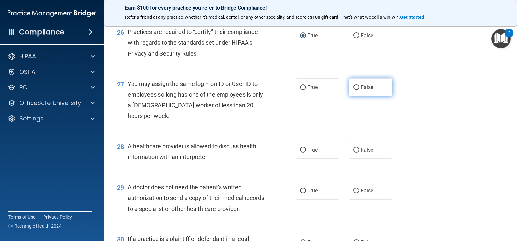
click at [353, 90] on input "False" at bounding box center [356, 87] width 6 height 5
radio input "true"
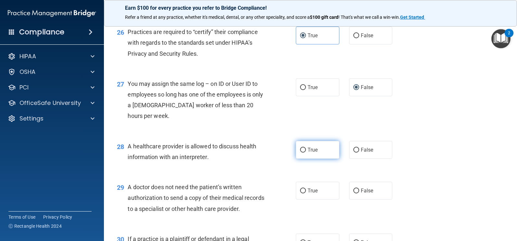
click at [300, 153] on input "True" at bounding box center [303, 150] width 6 height 5
radio input "true"
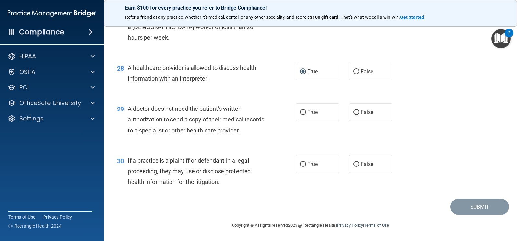
scroll to position [1507, 0]
click at [302, 112] on input "True" at bounding box center [303, 112] width 6 height 5
radio input "true"
click at [300, 165] on input "True" at bounding box center [303, 164] width 6 height 5
radio input "true"
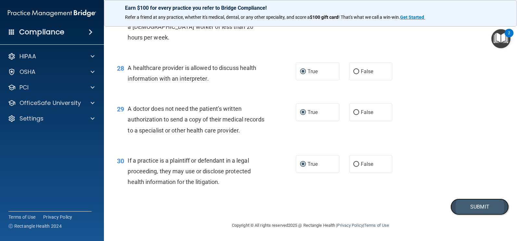
click at [462, 207] on button "Submit" at bounding box center [479, 207] width 58 height 17
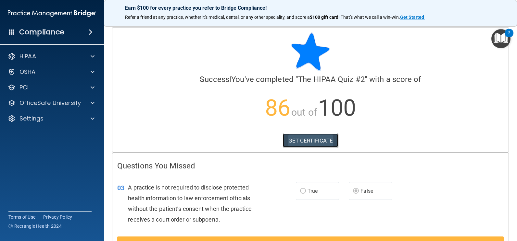
click at [301, 141] on link "GET CERTIFICATE" at bounding box center [311, 141] width 56 height 14
click at [93, 102] on span at bounding box center [93, 103] width 4 height 8
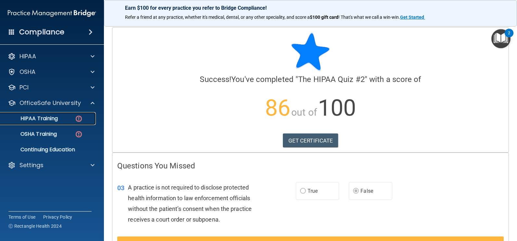
click at [77, 119] on img at bounding box center [79, 119] width 8 height 8
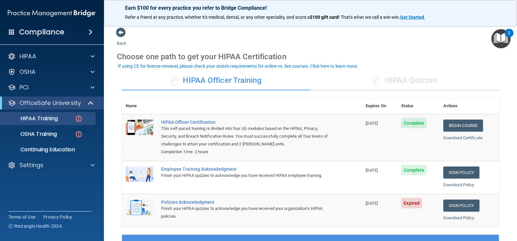
click at [402, 80] on div "✓ HIPAA Quizzes" at bounding box center [404, 80] width 189 height 19
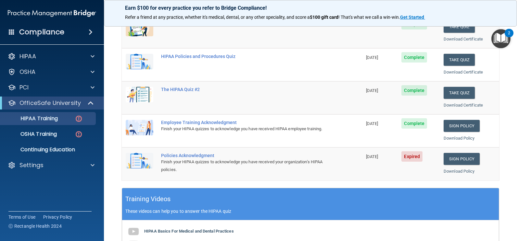
scroll to position [98, 0]
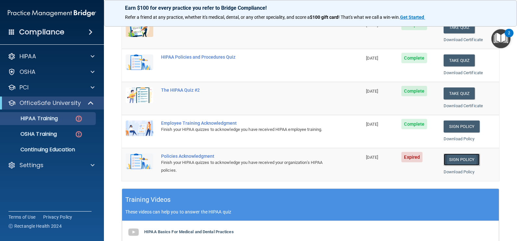
click at [449, 162] on link "Sign Policy" at bounding box center [461, 160] width 36 height 12
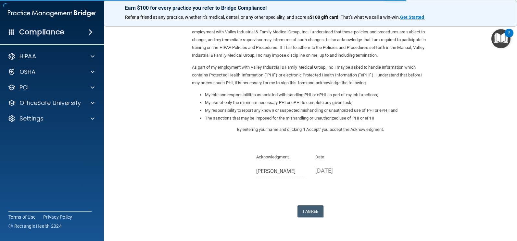
scroll to position [39, 0]
click at [310, 211] on button "I Agree" at bounding box center [310, 211] width 26 height 12
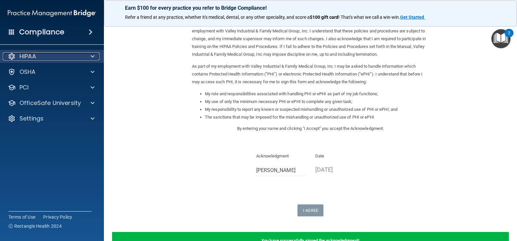
click at [75, 57] on div "HIPAA" at bounding box center [43, 57] width 80 height 8
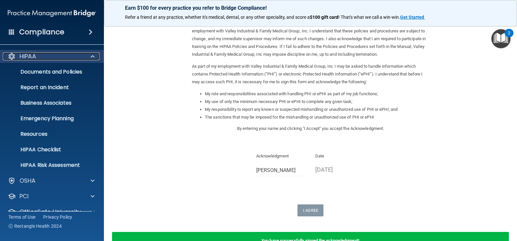
click at [76, 59] on div "HIPAA" at bounding box center [43, 57] width 80 height 8
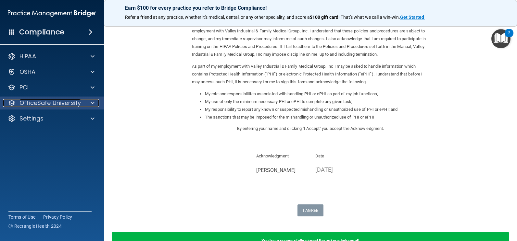
click at [76, 105] on p "OfficeSafe University" at bounding box center [49, 103] width 61 height 8
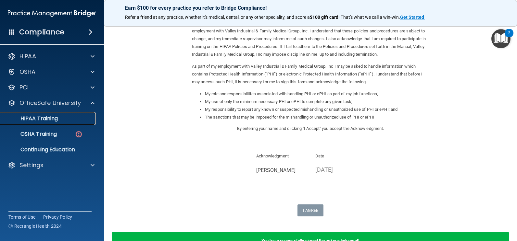
click at [68, 121] on div "HIPAA Training" at bounding box center [48, 119] width 89 height 6
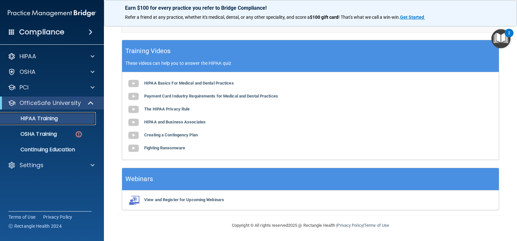
scroll to position [2, 0]
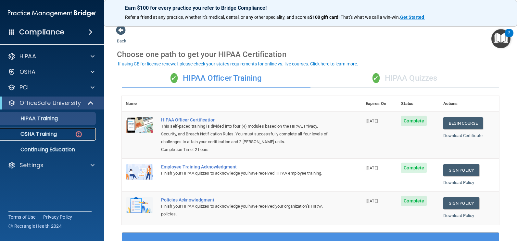
click at [47, 135] on p "OSHA Training" at bounding box center [30, 134] width 53 height 6
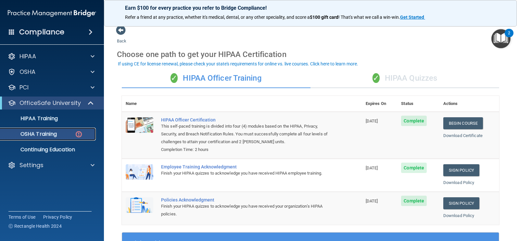
click at [47, 135] on p "OSHA Training" at bounding box center [30, 134] width 53 height 6
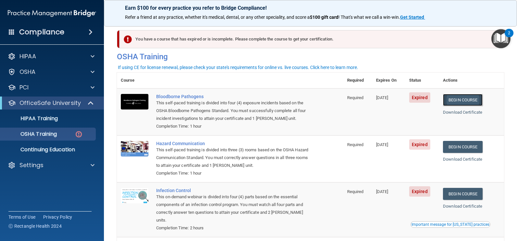
click at [455, 103] on link "Begin Course" at bounding box center [463, 100] width 40 height 12
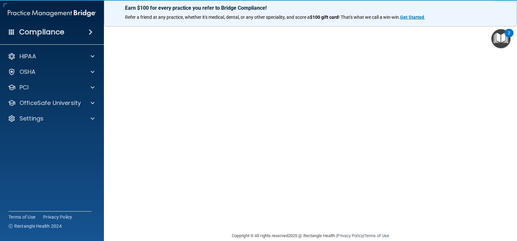
scroll to position [36, 0]
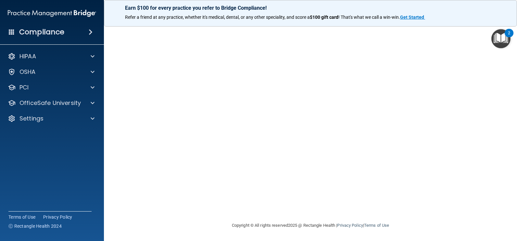
click at [388, 221] on div "Copyright © All rights reserved 2025 @ Rectangle Health | Privacy Policy | Term…" at bounding box center [310, 226] width 237 height 21
drag, startPoint x: 182, startPoint y: 214, endPoint x: 185, endPoint y: 225, distance: 11.2
click at [185, 225] on footer "Copyright © All rights reserved 2025 @ Rectangle Health | Privacy Policy | Term…" at bounding box center [310, 225] width 387 height 19
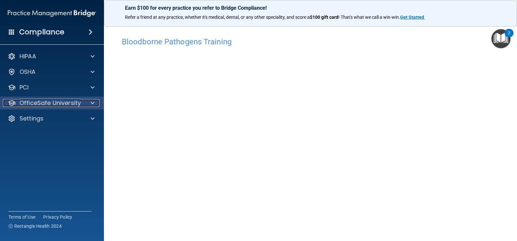
click at [92, 105] on span at bounding box center [93, 103] width 4 height 8
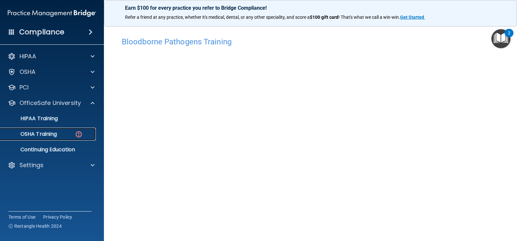
click at [68, 137] on div "OSHA Training" at bounding box center [48, 134] width 89 height 6
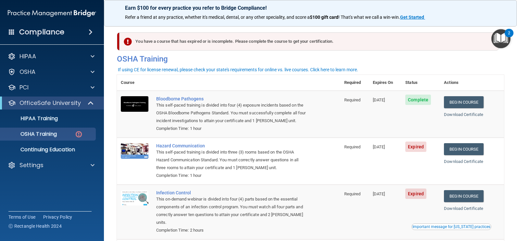
click at [322, 163] on td "Hazard Communication This self-paced training is divided into three (3) rooms b…" at bounding box center [246, 161] width 188 height 47
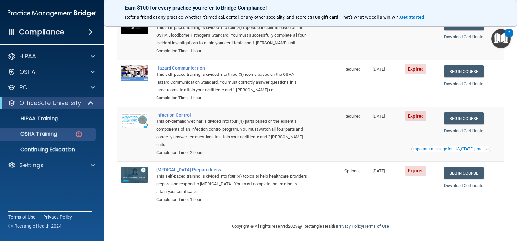
scroll to position [80, 0]
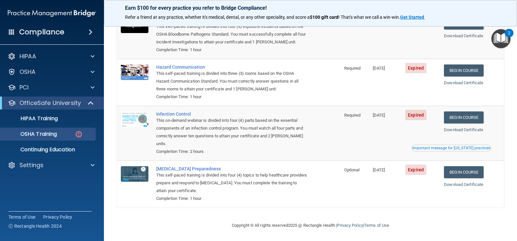
click at [322, 163] on td "[MEDICAL_DATA] Preparedness This self-paced training is divided into four (4) t…" at bounding box center [246, 184] width 188 height 47
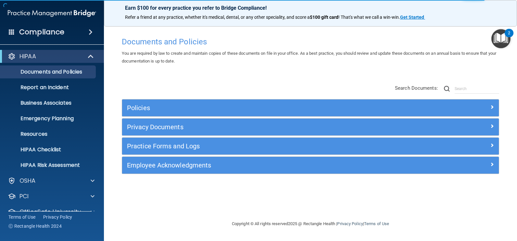
click at [317, 77] on div "Documents and Policies You are required by law to create and maintain copies of…" at bounding box center [310, 127] width 387 height 187
click at [303, 173] on div "Employee Acknowledgments" at bounding box center [310, 165] width 377 height 17
